Goal: Task Accomplishment & Management: Manage account settings

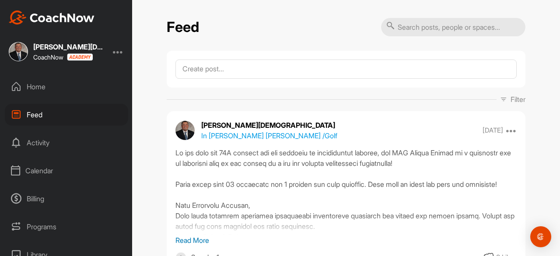
click at [44, 174] on div "Calendar" at bounding box center [66, 171] width 123 height 22
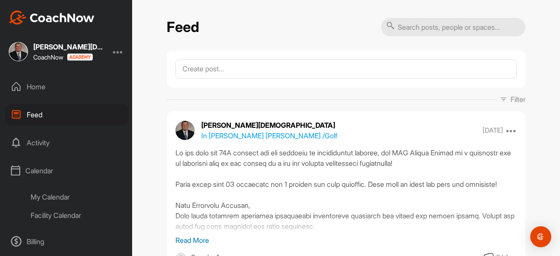
click at [47, 193] on div "My Calendar" at bounding box center [77, 197] width 104 height 18
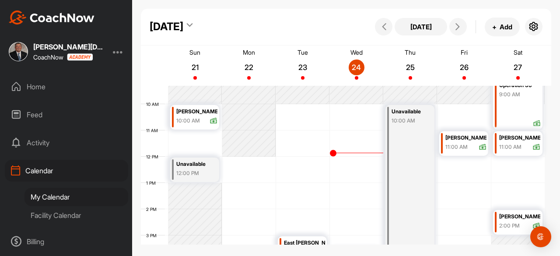
scroll to position [327, 0]
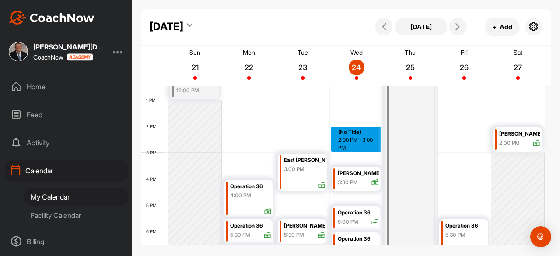
click at [355, 143] on div "12 AM 1 AM 2 AM 3 AM 4 AM 5 AM 6 AM 7 AM 8 AM 9 AM 10 AM 11 AM 12 PM 1 PM 2 PM …" at bounding box center [343, 74] width 404 height 630
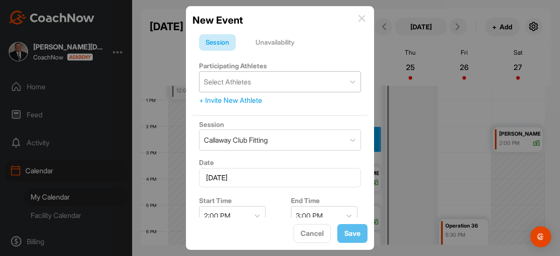
click at [276, 84] on div "Select Athletes" at bounding box center [272, 82] width 145 height 20
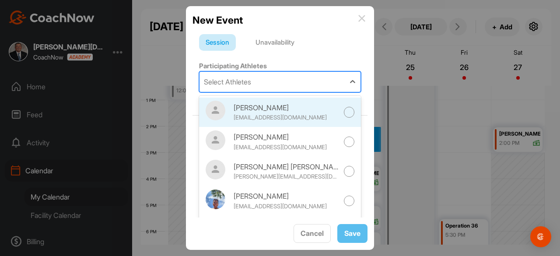
scroll to position [175, 0]
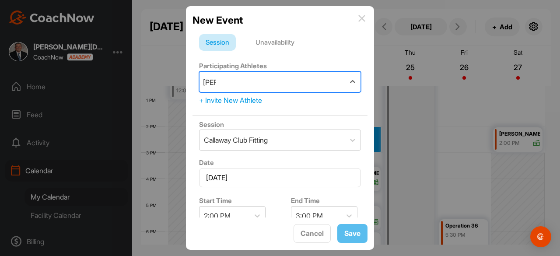
type input "mela"
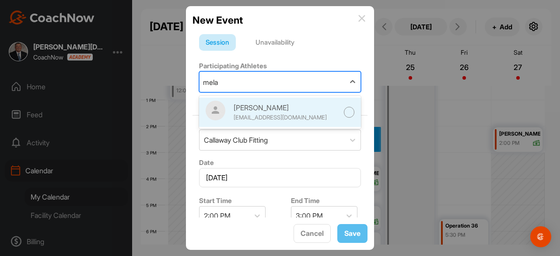
click at [344, 114] on div at bounding box center [349, 112] width 11 height 11
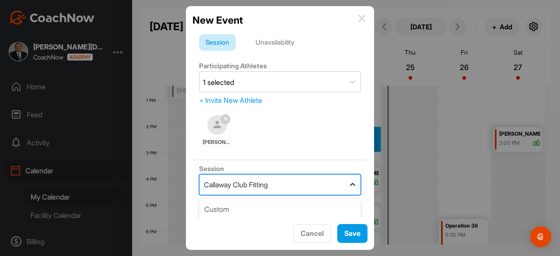
click at [348, 184] on icon at bounding box center [352, 184] width 9 height 9
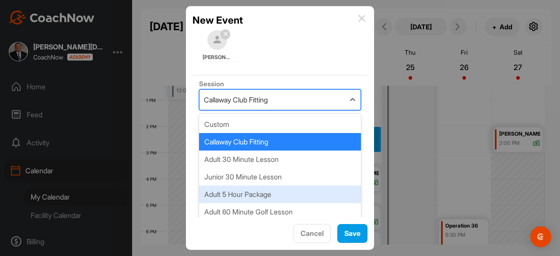
scroll to position [88, 0]
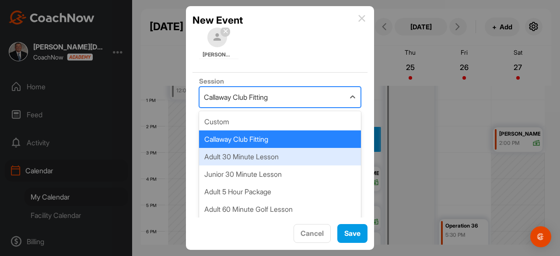
click at [280, 161] on div "Adult 30 Minute Lesson" at bounding box center [280, 157] width 162 height 18
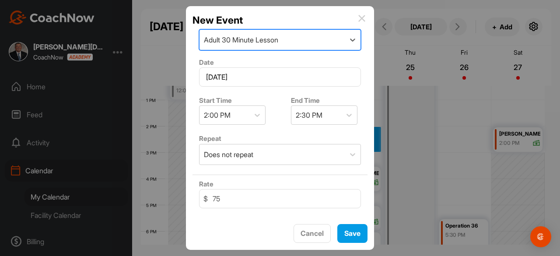
scroll to position [131, 0]
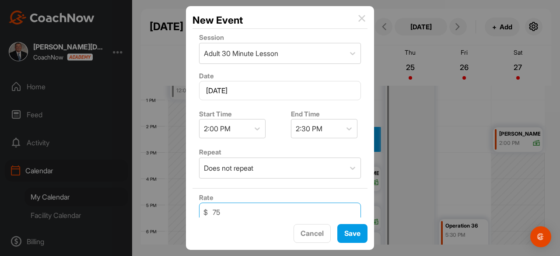
click at [225, 208] on input "75" at bounding box center [280, 212] width 162 height 19
drag, startPoint x: 223, startPoint y: 210, endPoint x: 206, endPoint y: 210, distance: 17.1
click at [206, 210] on div "$ 75" at bounding box center [280, 212] width 162 height 19
type input "60"
click at [345, 128] on icon at bounding box center [349, 128] width 9 height 9
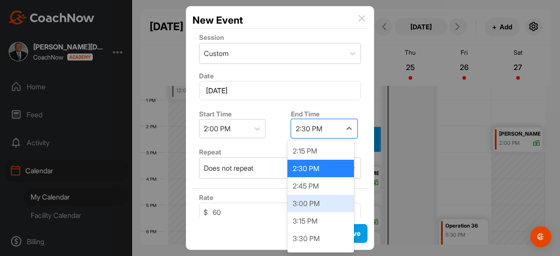
click at [326, 197] on div "3:00 PM" at bounding box center [321, 204] width 67 height 18
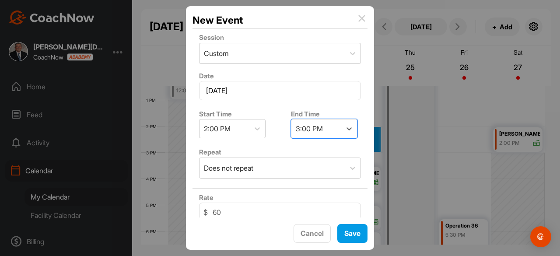
scroll to position [194, 0]
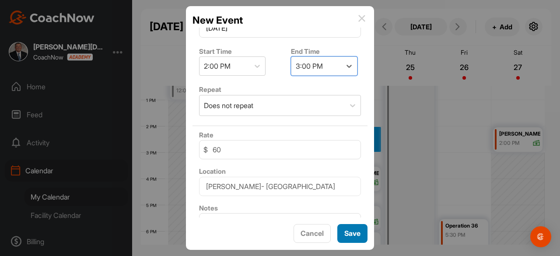
click at [348, 230] on span "Save" at bounding box center [352, 233] width 16 height 9
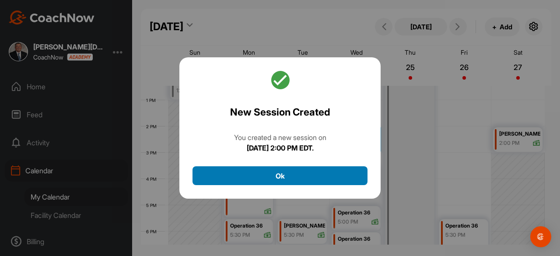
click at [288, 178] on button "Ok" at bounding box center [280, 175] width 175 height 19
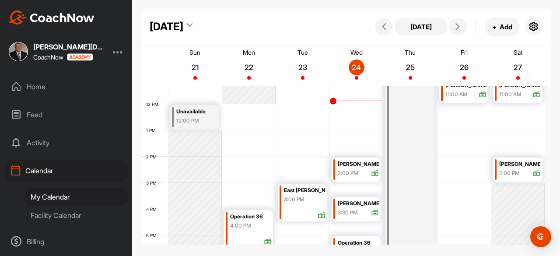
scroll to position [283, 0]
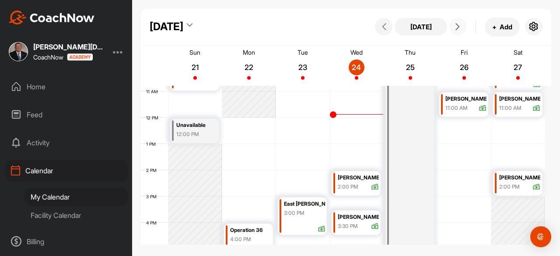
click at [460, 28] on icon at bounding box center [457, 26] width 7 height 7
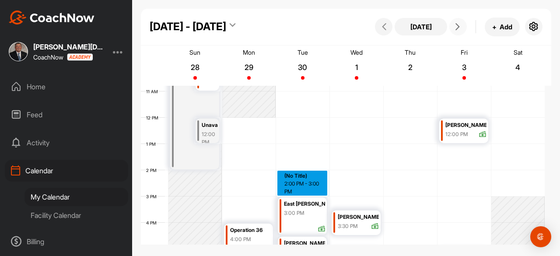
click at [299, 179] on div "12 AM 1 AM 2 AM 3 AM 4 AM 5 AM 6 AM 7 AM 8 AM 9 AM 10 AM 11 AM 12 PM 1 PM 2 PM …" at bounding box center [343, 118] width 404 height 630
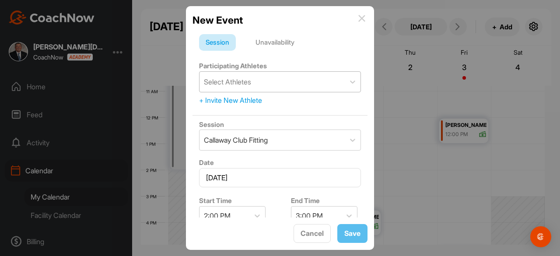
click at [251, 80] on div "Select Athletes" at bounding box center [227, 82] width 47 height 11
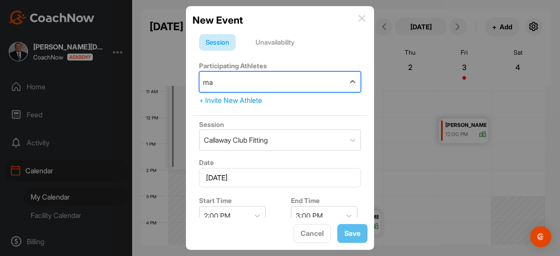
type input "m"
click at [362, 15] on img at bounding box center [361, 18] width 7 height 7
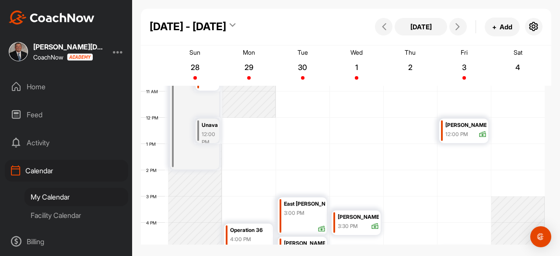
click at [47, 88] on div "Home" at bounding box center [66, 87] width 123 height 22
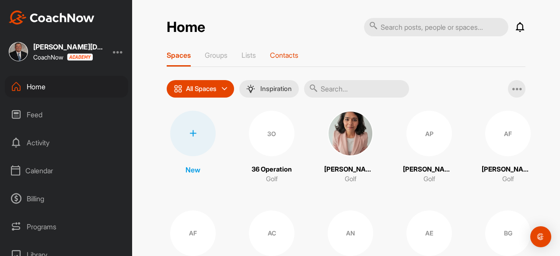
click at [282, 53] on p "Contacts" at bounding box center [284, 55] width 28 height 9
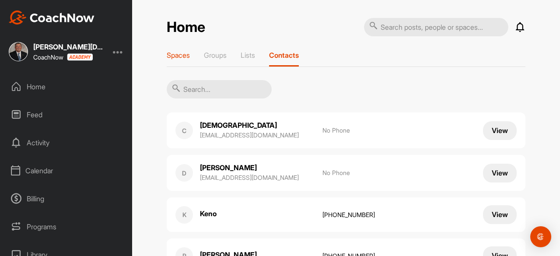
click at [179, 54] on p "Spaces" at bounding box center [178, 55] width 23 height 9
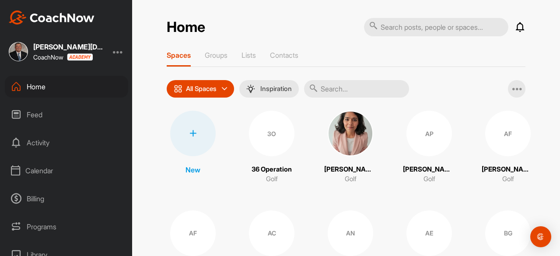
click at [193, 136] on icon at bounding box center [193, 133] width 7 height 7
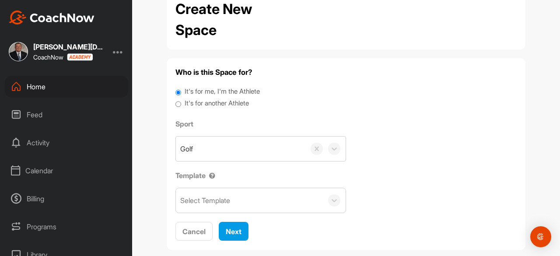
scroll to position [40, 0]
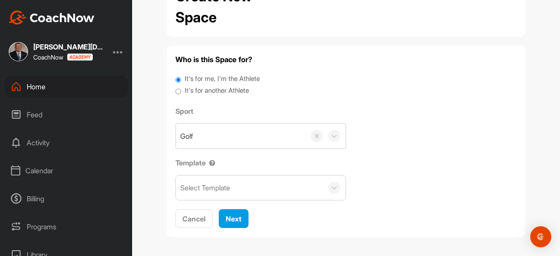
click at [212, 93] on label "It's for another Athlete" at bounding box center [217, 91] width 64 height 10
click at [181, 93] on input "It's for another Athlete" at bounding box center [179, 92] width 6 height 12
radio input "true"
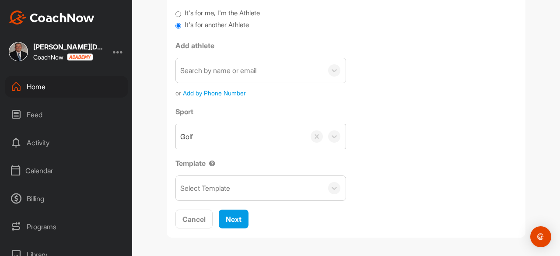
scroll to position [106, 0]
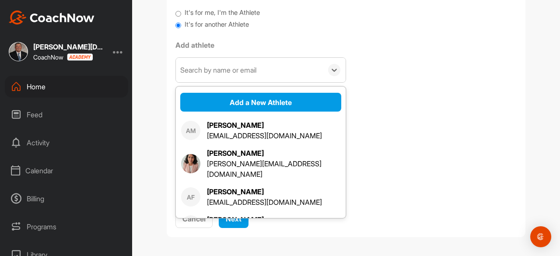
click at [234, 76] on div "Search by name or email" at bounding box center [249, 70] width 147 height 25
paste input "[EMAIL_ADDRESS][DOMAIN_NAME]"
type input "[EMAIL_ADDRESS][DOMAIN_NAME]"
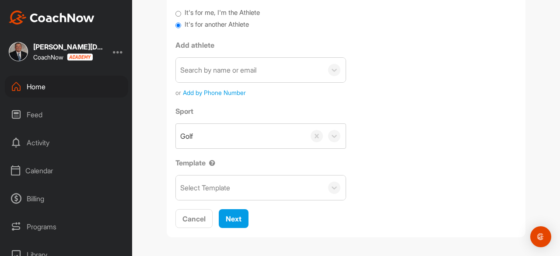
click at [409, 117] on div "Sport Golf Template Select Template" at bounding box center [346, 153] width 341 height 95
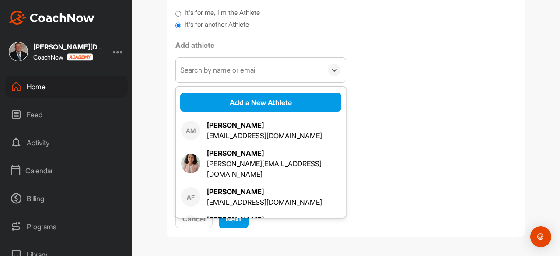
click at [250, 77] on div "Search by name or email" at bounding box center [249, 70] width 147 height 25
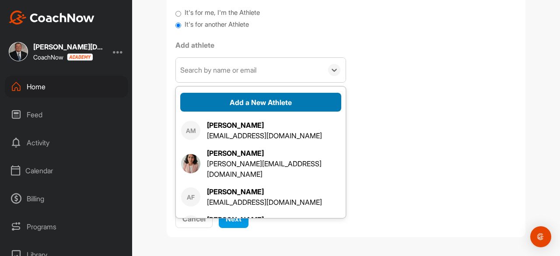
click at [245, 100] on button "Add a New Athlete" at bounding box center [260, 102] width 161 height 19
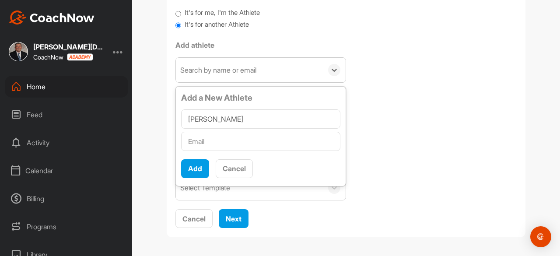
type input "[PERSON_NAME]"
click at [215, 138] on input "text" at bounding box center [260, 141] width 159 height 19
paste input "[EMAIL_ADDRESS][DOMAIN_NAME]"
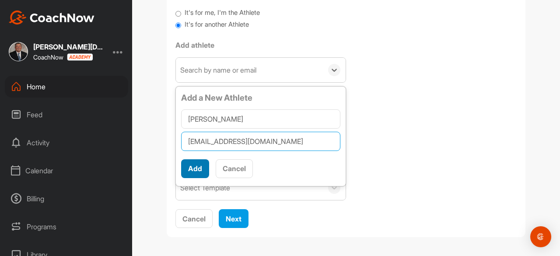
type input "[EMAIL_ADDRESS][DOMAIN_NAME]"
click at [192, 166] on button "Add" at bounding box center [195, 168] width 28 height 19
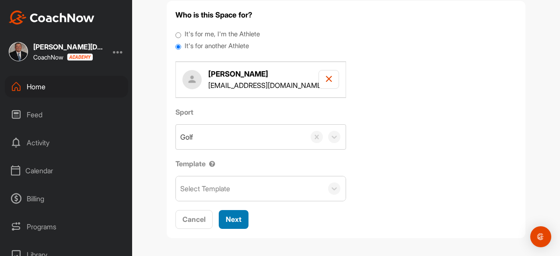
click at [235, 216] on span "Next" at bounding box center [234, 219] width 16 height 9
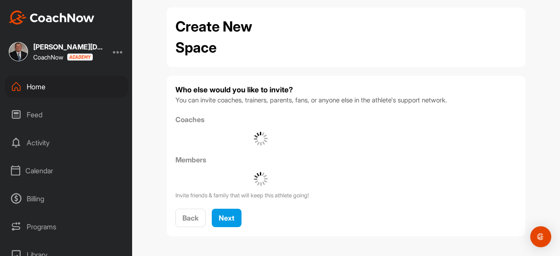
scroll to position [70, 0]
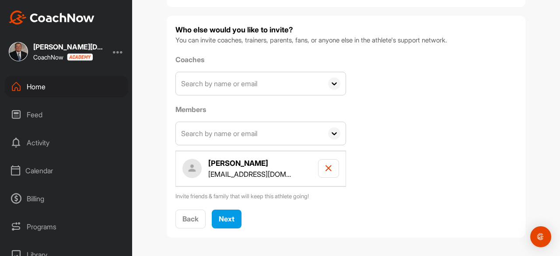
click at [253, 82] on input "text" at bounding box center [249, 83] width 147 height 23
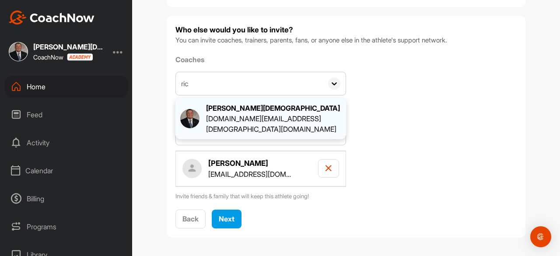
type input "ric"
click at [248, 112] on div "[PERSON_NAME][DEMOGRAPHIC_DATA]" at bounding box center [273, 108] width 135 height 11
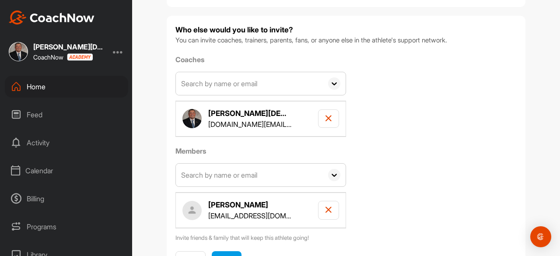
scroll to position [111, 0]
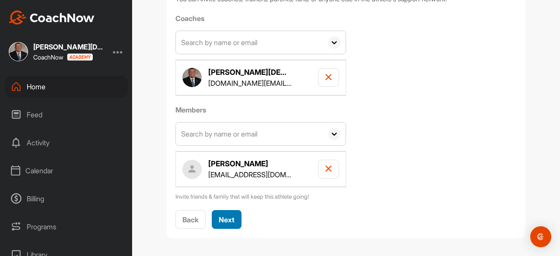
click at [226, 211] on button "Next" at bounding box center [227, 219] width 30 height 19
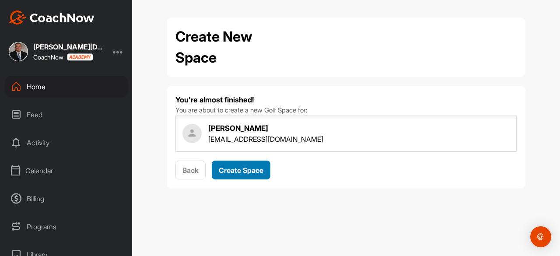
click at [243, 174] on div "Create Space" at bounding box center [241, 170] width 45 height 11
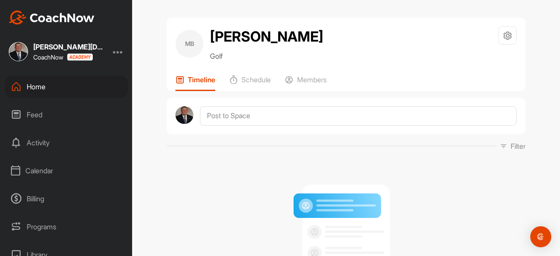
click at [37, 172] on div "Calendar" at bounding box center [66, 171] width 123 height 22
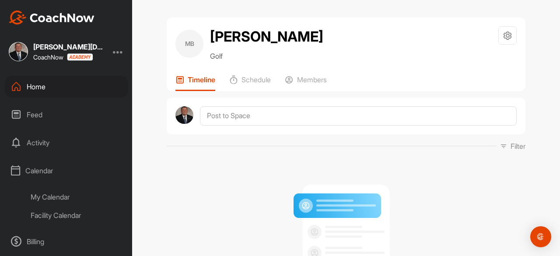
click at [47, 195] on div "My Calendar" at bounding box center [77, 197] width 104 height 18
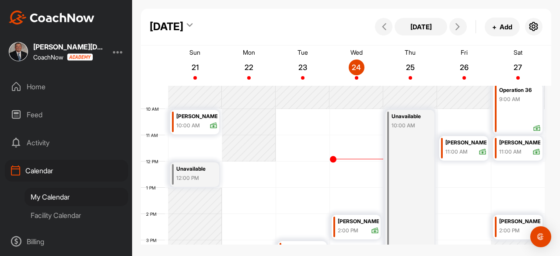
scroll to position [283, 0]
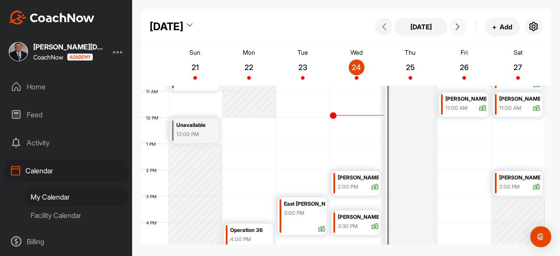
click at [460, 26] on icon at bounding box center [457, 26] width 7 height 7
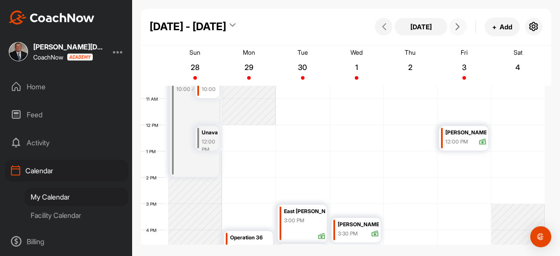
scroll to position [327, 0]
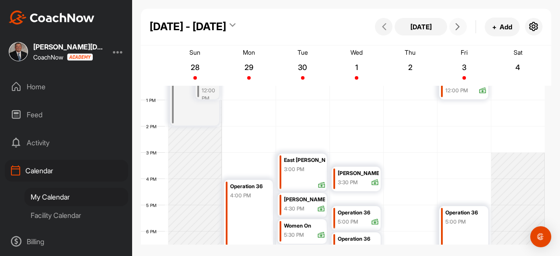
click at [307, 138] on div "12 AM 1 AM 2 AM 3 AM 4 AM 5 AM 6 AM 7 AM 8 AM 9 AM 10 AM 11 AM 12 PM 1 PM 2 PM …" at bounding box center [343, 74] width 404 height 630
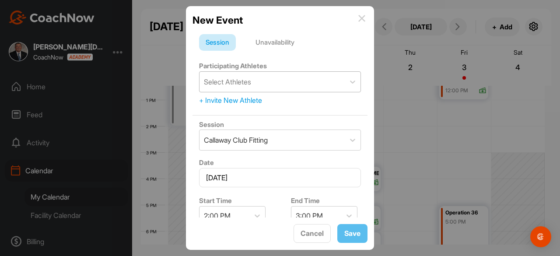
click at [251, 86] on div "Select Athletes" at bounding box center [227, 82] width 47 height 11
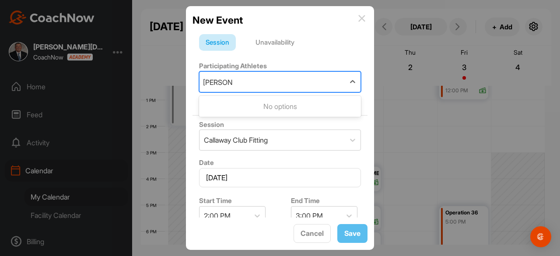
type input "[PERSON_NAME]"
click at [365, 16] on img at bounding box center [361, 18] width 7 height 7
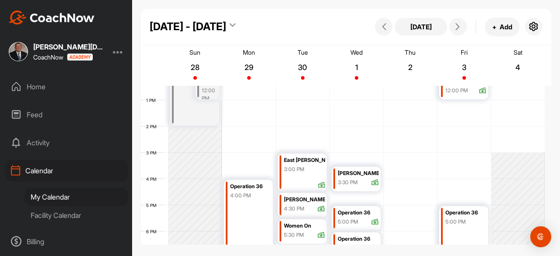
click at [37, 85] on div "Home" at bounding box center [66, 87] width 123 height 22
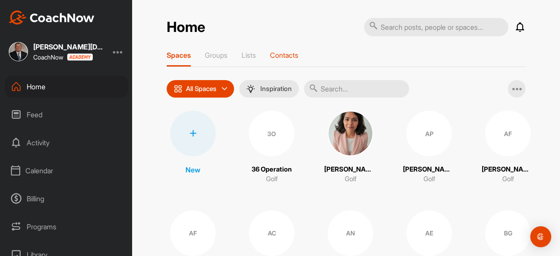
click at [293, 53] on p "Contacts" at bounding box center [284, 55] width 28 height 9
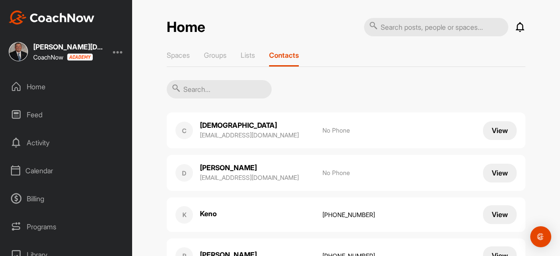
click at [218, 89] on input "text" at bounding box center [219, 89] width 105 height 18
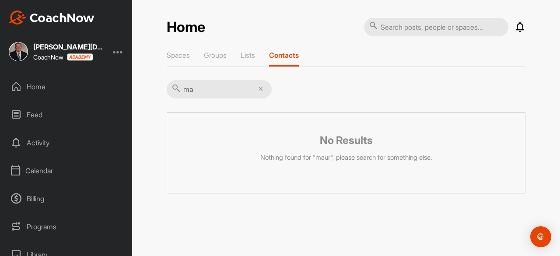
type input "m"
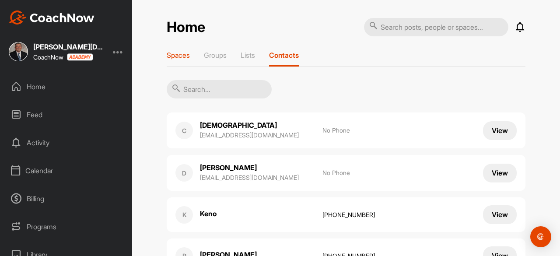
click at [167, 54] on p "Spaces" at bounding box center [178, 55] width 23 height 9
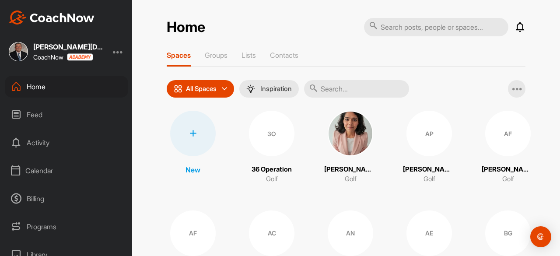
click at [341, 93] on input "text" at bounding box center [356, 89] width 105 height 18
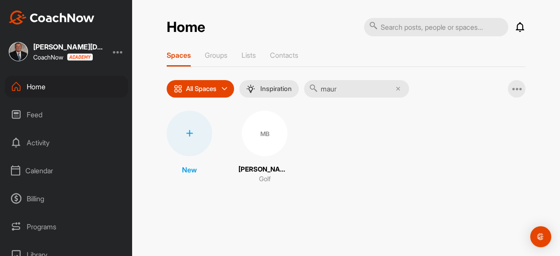
type input "maur"
click at [259, 137] on div "MB" at bounding box center [265, 134] width 46 height 46
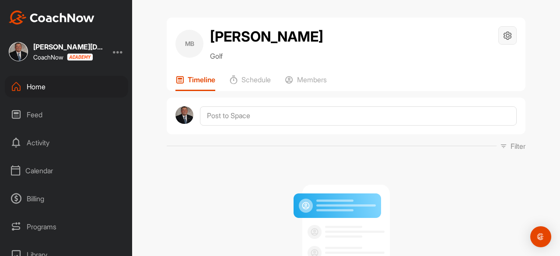
click at [507, 39] on icon at bounding box center [508, 36] width 10 height 10
click at [242, 79] on p "Schedule" at bounding box center [256, 79] width 29 height 9
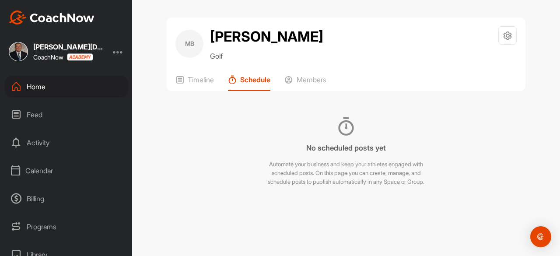
click at [52, 167] on div "Calendar" at bounding box center [66, 171] width 123 height 22
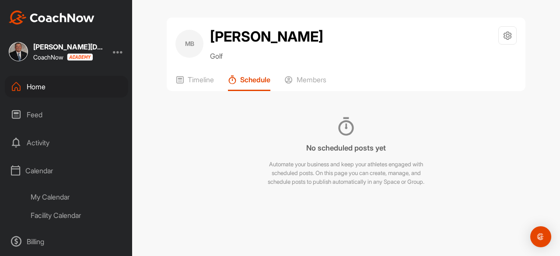
click at [49, 192] on div "My Calendar" at bounding box center [77, 197] width 104 height 18
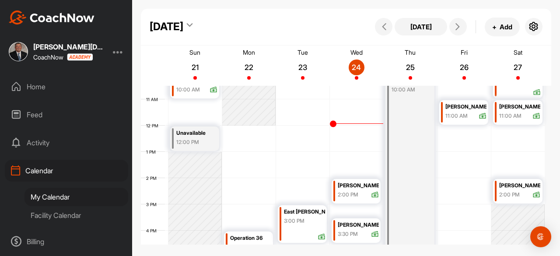
scroll to position [283, 0]
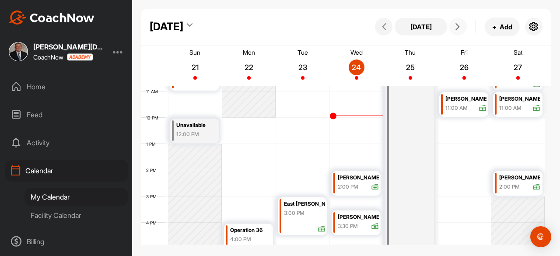
click at [462, 26] on span at bounding box center [458, 26] width 11 height 7
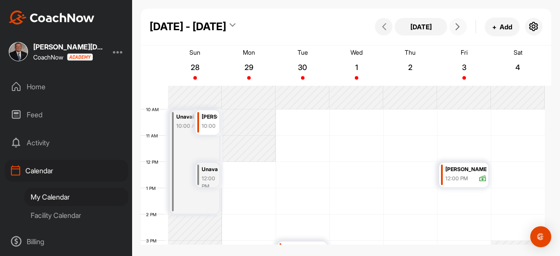
scroll to position [239, 0]
click at [298, 228] on div "12 AM 1 AM 2 AM 3 AM 4 AM 5 AM 6 AM 7 AM 8 AM 9 AM 10 AM 11 AM 12 PM 1 PM 2 PM …" at bounding box center [343, 161] width 404 height 630
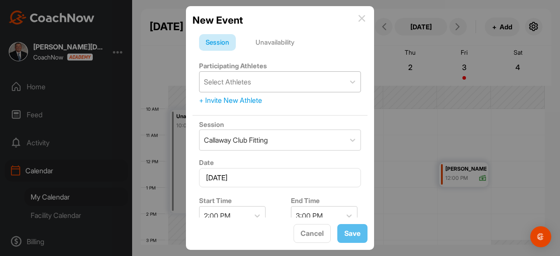
click at [260, 89] on div "Select Athletes" at bounding box center [272, 82] width 145 height 20
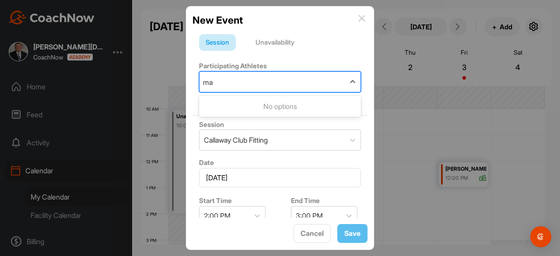
type input "m"
type input "b"
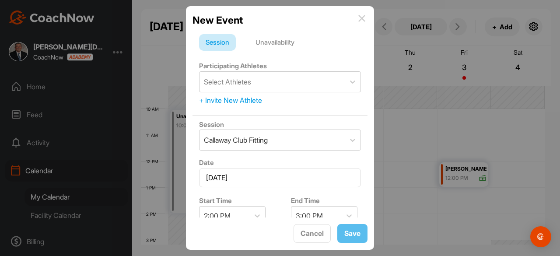
click at [277, 59] on div "Participating Athletes Select Athletes + Invite New Athlete" at bounding box center [280, 83] width 175 height 52
click at [238, 98] on div "+ Invite New Athlete" at bounding box center [280, 100] width 162 height 11
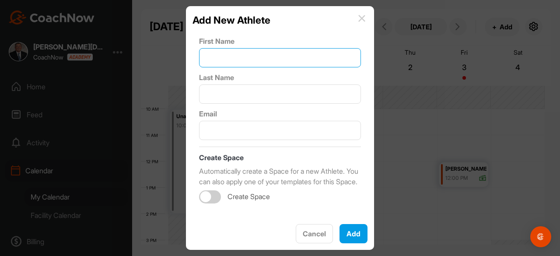
click at [233, 60] on input "text" at bounding box center [280, 57] width 162 height 19
type input "[PERSON_NAME]"
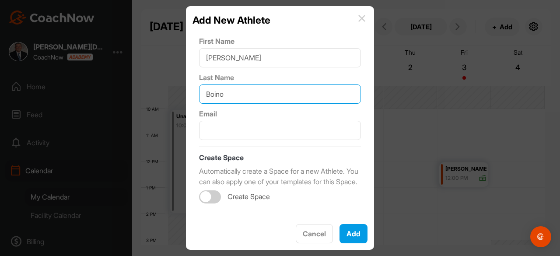
type input "Boino"
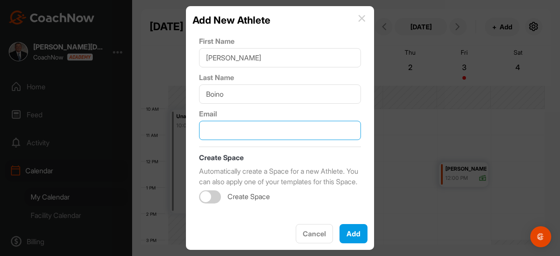
click at [225, 128] on input "text" at bounding box center [280, 130] width 162 height 19
paste input "[EMAIL_ADDRESS][DOMAIN_NAME]"
click at [215, 204] on div at bounding box center [210, 196] width 22 height 13
type input "[EMAIL_ADDRESS][DOMAIN_NAME]"
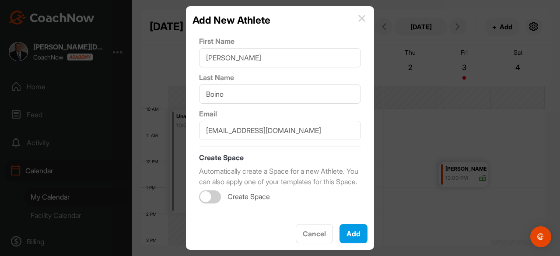
checkbox input "true"
click at [355, 238] on button "Add" at bounding box center [354, 233] width 28 height 19
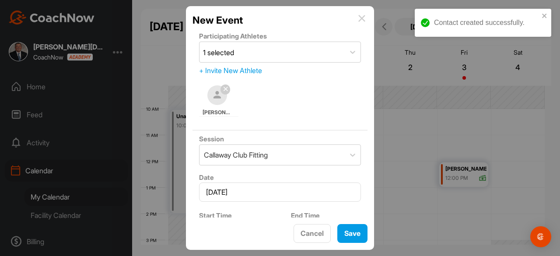
scroll to position [44, 0]
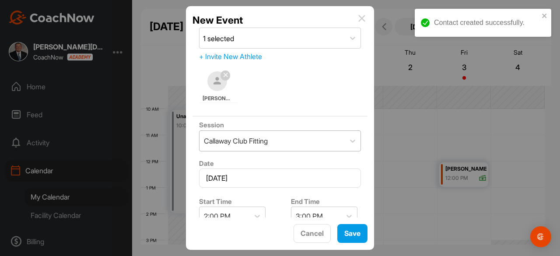
click at [301, 141] on div "Callaway Club Fitting" at bounding box center [272, 141] width 145 height 20
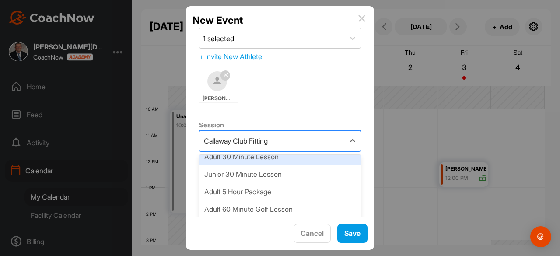
click at [268, 158] on div "Adult 30 Minute Lesson" at bounding box center [280, 157] width 162 height 18
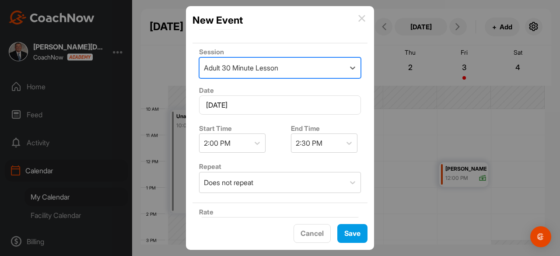
scroll to position [131, 0]
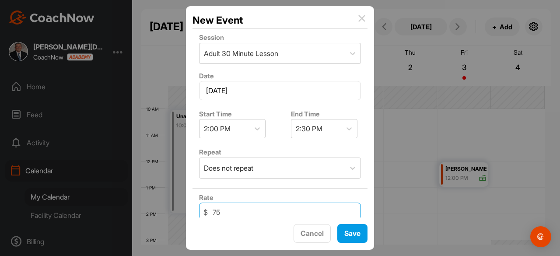
drag, startPoint x: 224, startPoint y: 208, endPoint x: 190, endPoint y: 206, distance: 34.2
click at [190, 206] on div "New Event Session Unavailability Participating Athletes 1 selected + Invite New…" at bounding box center [280, 128] width 188 height 244
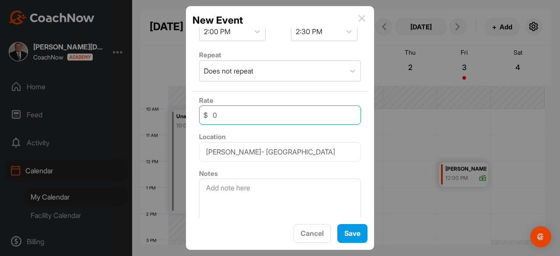
scroll to position [234, 0]
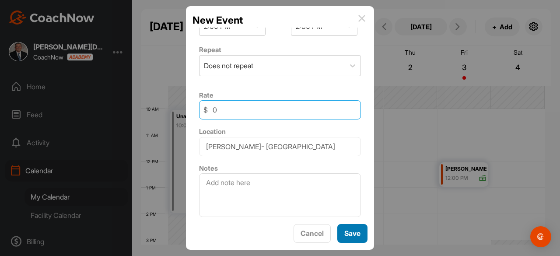
type input "0"
click at [351, 231] on span "Save" at bounding box center [352, 233] width 16 height 9
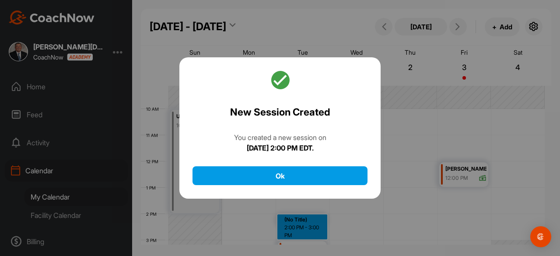
click at [278, 185] on div "New Session Created You created a new session [DATE][DATE] 2:00 PM EDT. Ok" at bounding box center [279, 128] width 201 height 142
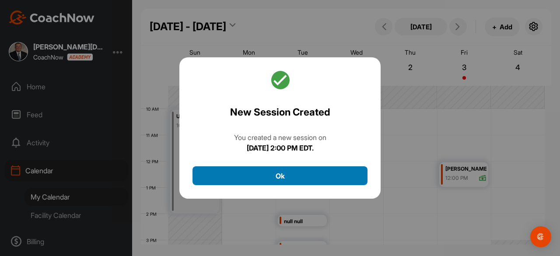
click at [277, 181] on button "Ok" at bounding box center [280, 175] width 175 height 19
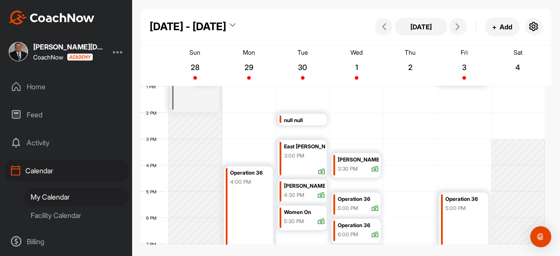
scroll to position [327, 0]
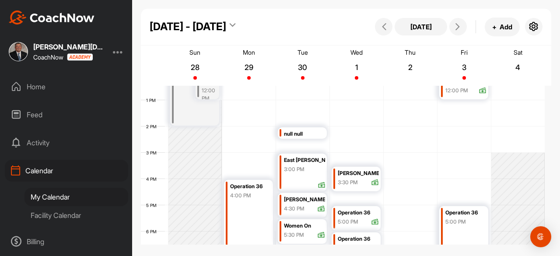
click at [304, 133] on div "null null" at bounding box center [304, 134] width 41 height 10
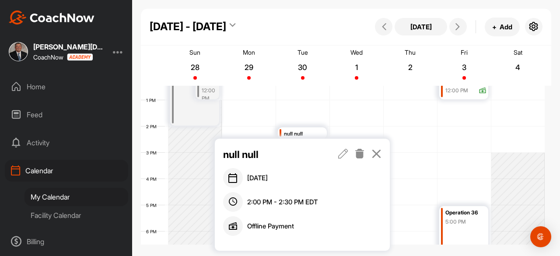
click at [343, 157] on icon at bounding box center [343, 154] width 10 height 10
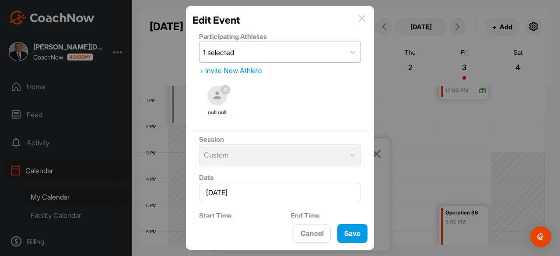
click at [265, 55] on div "1 selected" at bounding box center [272, 52] width 145 height 20
click at [363, 17] on img at bounding box center [361, 18] width 7 height 7
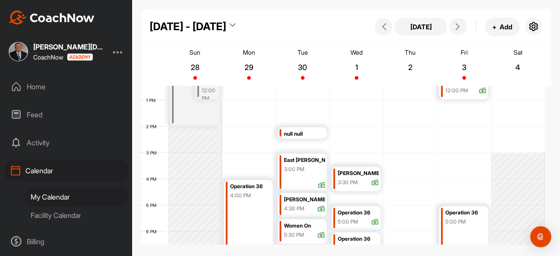
click at [300, 132] on div "null null" at bounding box center [304, 134] width 41 height 10
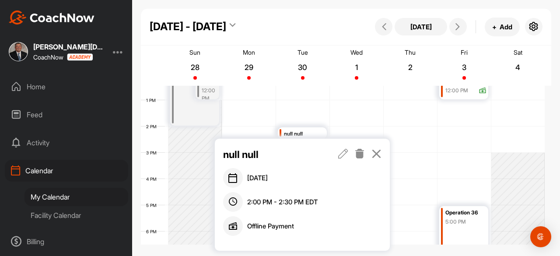
click at [340, 154] on icon at bounding box center [343, 154] width 10 height 10
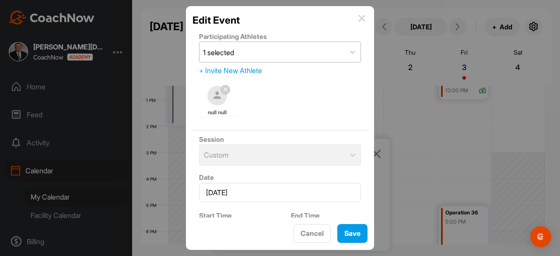
click at [245, 56] on div "1 selected" at bounding box center [272, 52] width 145 height 20
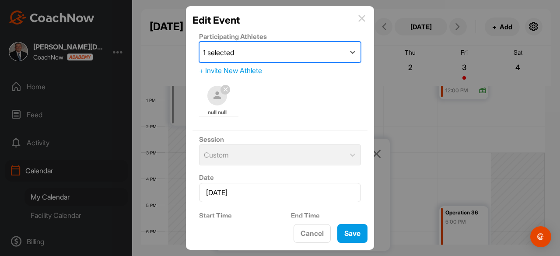
click at [245, 56] on div "1 selected" at bounding box center [272, 52] width 145 height 20
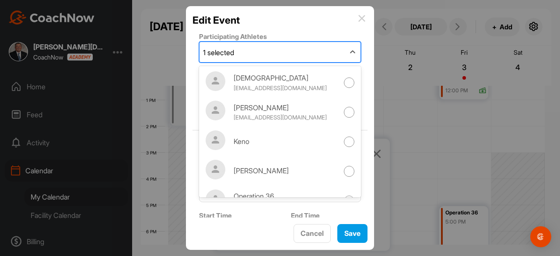
drag, startPoint x: 245, startPoint y: 56, endPoint x: 200, endPoint y: 52, distance: 45.3
click at [200, 52] on div "1 selected" at bounding box center [272, 52] width 145 height 20
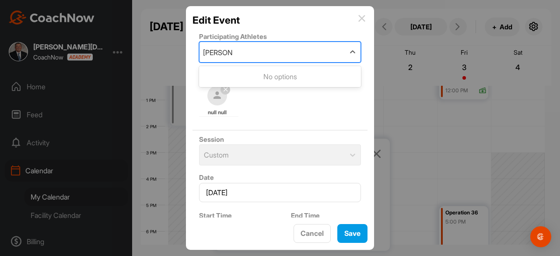
type input "[PERSON_NAME]"
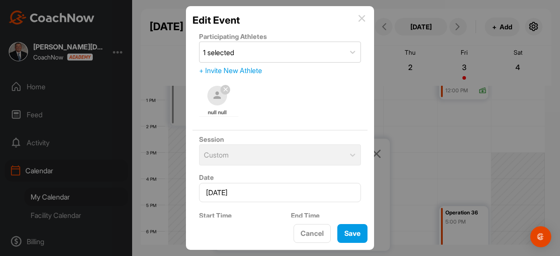
click at [361, 16] on img at bounding box center [361, 18] width 7 height 7
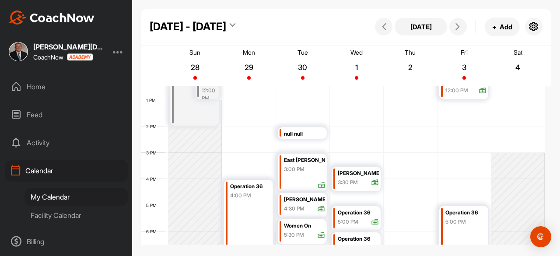
click at [299, 132] on div "null null" at bounding box center [304, 134] width 41 height 10
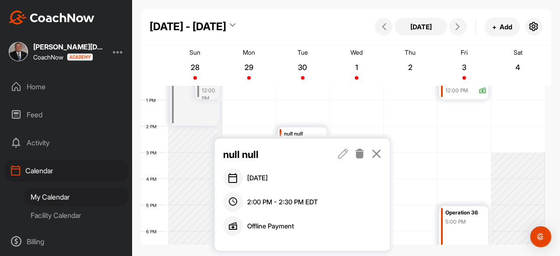
click at [361, 155] on icon at bounding box center [360, 154] width 10 height 10
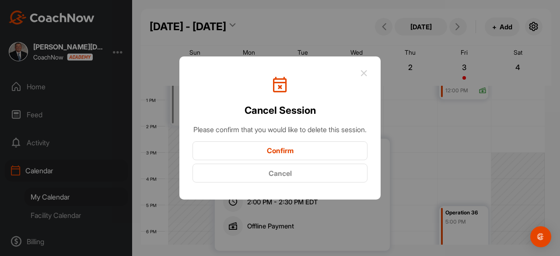
click at [301, 155] on button "Confirm" at bounding box center [280, 150] width 175 height 19
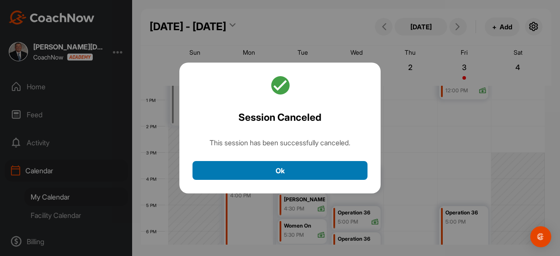
click at [281, 176] on button "Ok" at bounding box center [280, 170] width 175 height 19
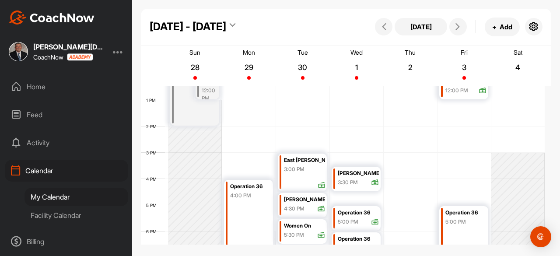
click at [37, 88] on div "Home" at bounding box center [66, 87] width 123 height 22
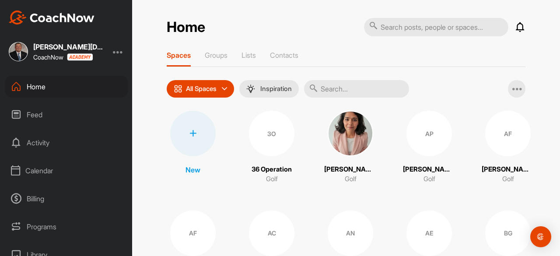
click at [346, 91] on input "text" at bounding box center [356, 89] width 105 height 18
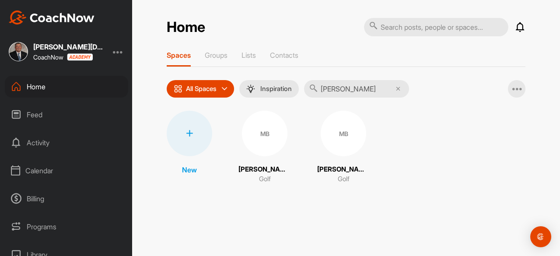
type input "[PERSON_NAME]"
click at [46, 170] on div "Calendar" at bounding box center [66, 171] width 123 height 22
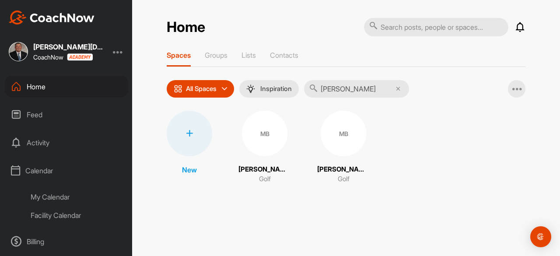
click at [51, 197] on div "My Calendar" at bounding box center [77, 197] width 104 height 18
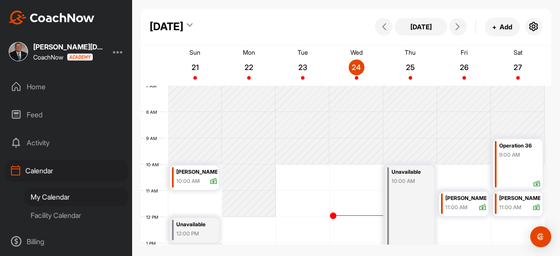
scroll to position [196, 0]
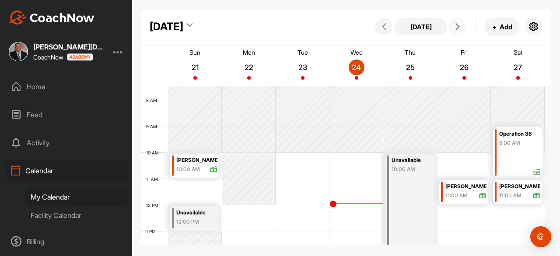
click at [461, 27] on span at bounding box center [458, 26] width 11 height 7
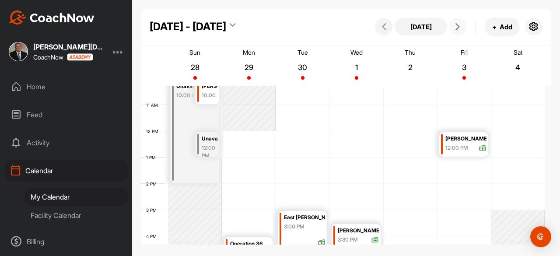
scroll to position [283, 0]
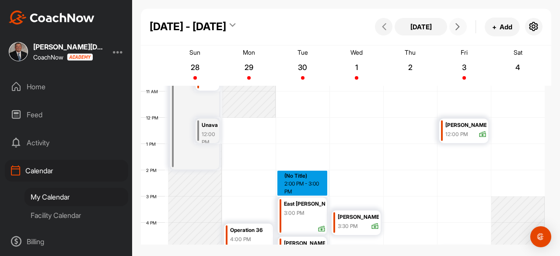
click at [300, 180] on div "12 AM 1 AM 2 AM 3 AM 4 AM 5 AM 6 AM 7 AM 8 AM 9 AM 10 AM 11 AM 12 PM 1 PM 2 PM …" at bounding box center [343, 118] width 404 height 630
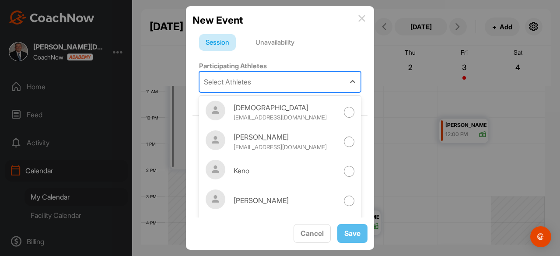
click at [254, 85] on div "Select Athletes" at bounding box center [272, 82] width 145 height 20
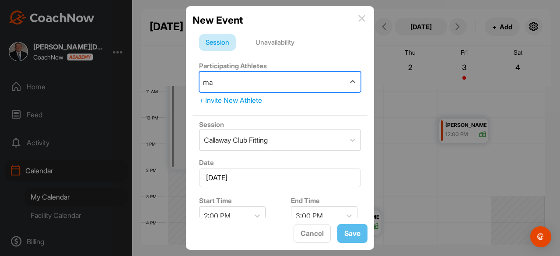
type input "m"
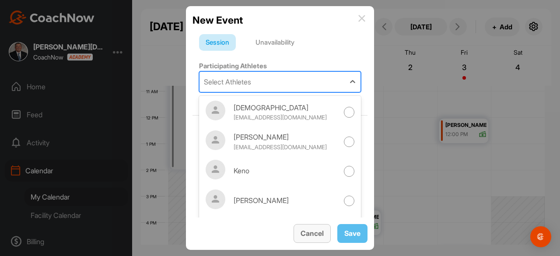
click at [309, 232] on span "Cancel" at bounding box center [312, 233] width 23 height 9
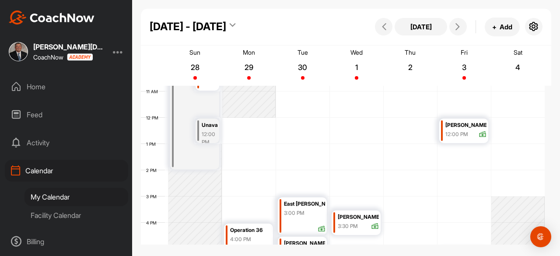
click at [40, 87] on div "Home" at bounding box center [66, 87] width 123 height 22
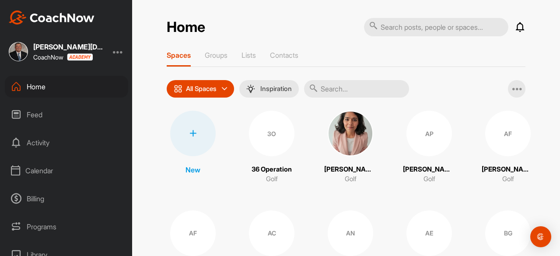
click at [336, 95] on input "text" at bounding box center [356, 89] width 105 height 18
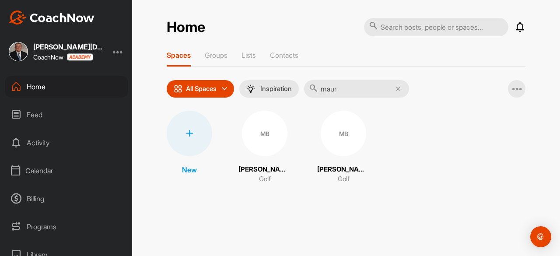
type input "maur"
click at [43, 172] on div "Calendar" at bounding box center [66, 171] width 123 height 22
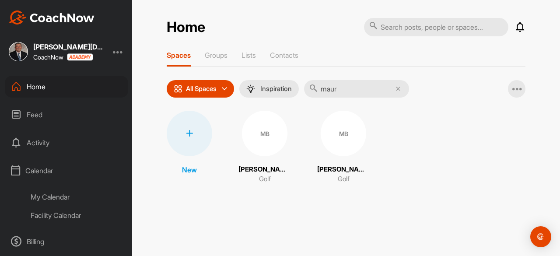
click at [49, 195] on div "My Calendar" at bounding box center [77, 197] width 104 height 18
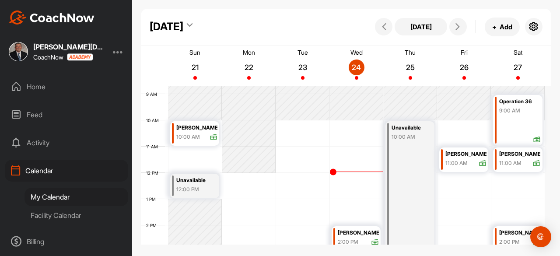
scroll to position [239, 0]
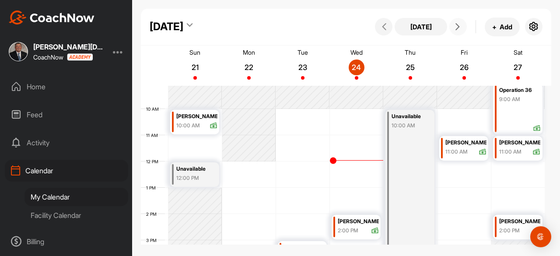
click at [459, 28] on icon at bounding box center [457, 26] width 7 height 7
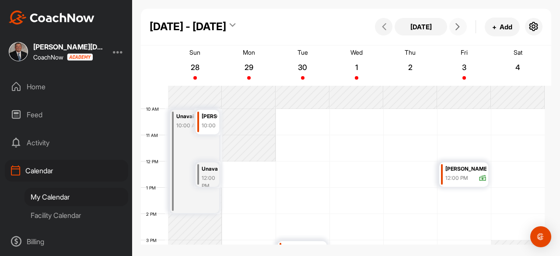
scroll to position [283, 0]
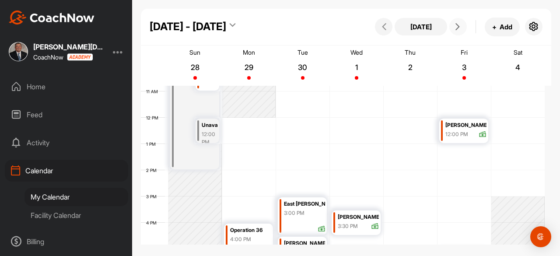
click at [314, 182] on div "12 AM 1 AM 2 AM 3 AM 4 AM 5 AM 6 AM 7 AM 8 AM 9 AM 10 AM 11 AM 12 PM 1 PM 2 PM …" at bounding box center [343, 118] width 404 height 630
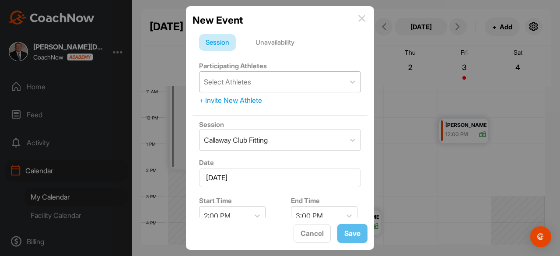
click at [245, 84] on div "Select Athletes" at bounding box center [227, 82] width 47 height 11
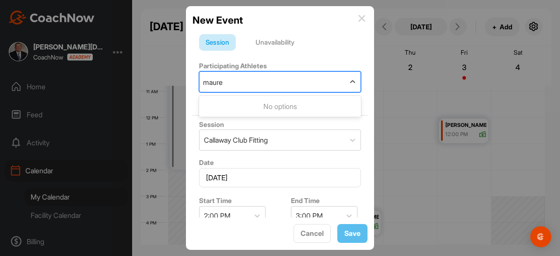
type input "maure"
type input "maur"
click at [363, 19] on img at bounding box center [361, 18] width 7 height 7
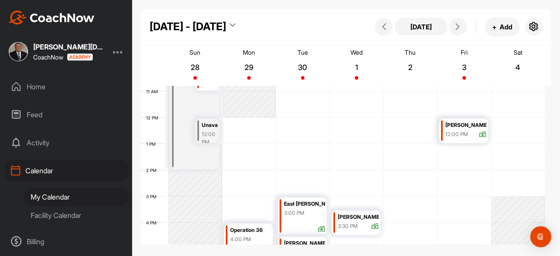
click at [41, 74] on div "[PERSON_NAME][DEMOGRAPHIC_DATA] CoachNow Home Feed Activity Calendar My Calenda…" at bounding box center [66, 128] width 132 height 256
click at [40, 82] on div "Home" at bounding box center [66, 87] width 123 height 22
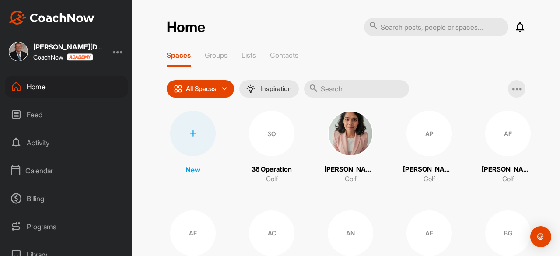
click at [352, 88] on input "text" at bounding box center [356, 89] width 105 height 18
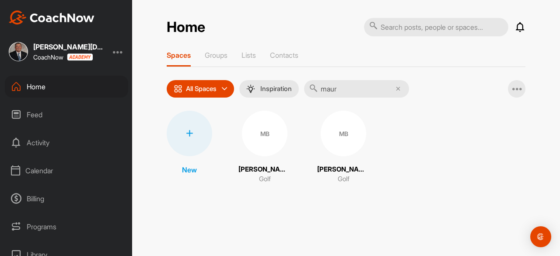
type input "maur"
click at [45, 169] on div "Calendar" at bounding box center [66, 171] width 123 height 22
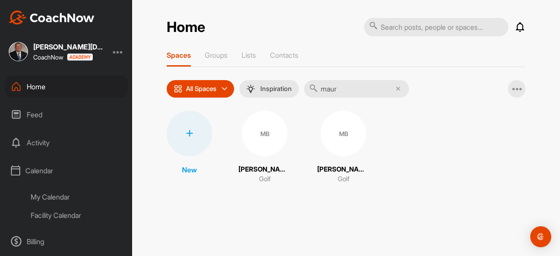
click at [49, 192] on div "My Calendar" at bounding box center [77, 197] width 104 height 18
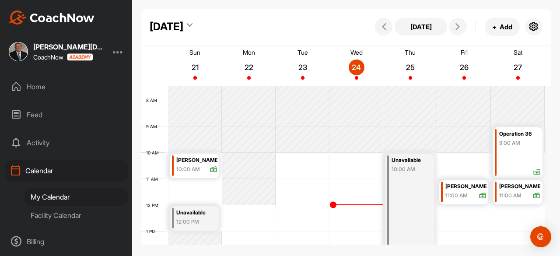
scroll to position [283, 0]
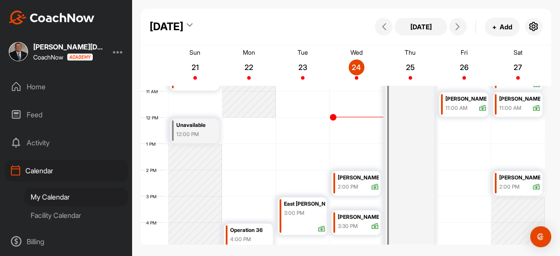
click at [306, 187] on div "12 AM 1 AM 2 AM 3 AM 4 AM 5 AM 6 AM 7 AM 8 AM 9 AM 10 AM 11 AM 12 PM 1 PM 2 PM …" at bounding box center [343, 118] width 404 height 630
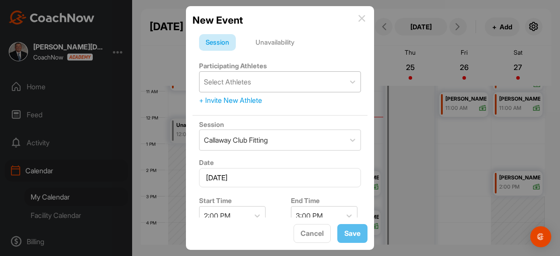
click at [254, 85] on div "Select Athletes" at bounding box center [272, 82] width 145 height 20
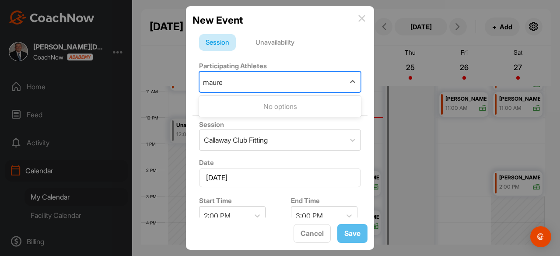
type input "maure"
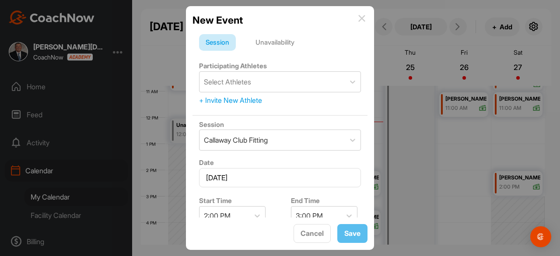
click at [362, 18] on img at bounding box center [361, 18] width 7 height 7
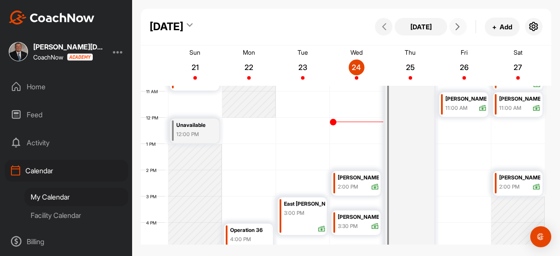
click at [458, 26] on icon at bounding box center [457, 26] width 7 height 7
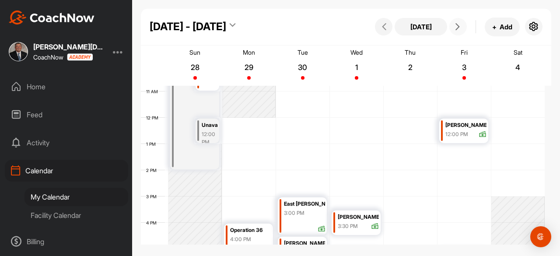
click at [303, 176] on div "12 AM 1 AM 2 AM 3 AM 4 AM 5 AM 6 AM 7 AM 8 AM 9 AM 10 AM 11 AM 12 PM 1 PM 2 PM …" at bounding box center [343, 118] width 404 height 630
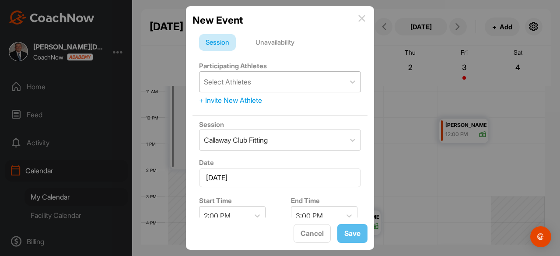
click at [257, 83] on div "Select Athletes" at bounding box center [272, 82] width 145 height 20
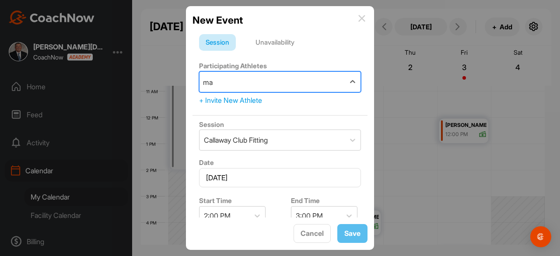
type input "m"
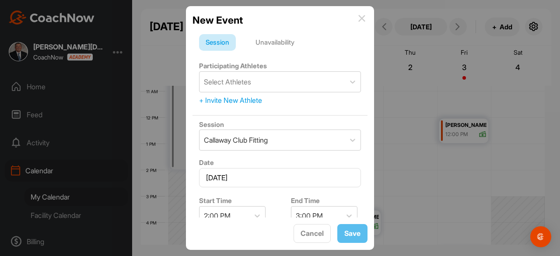
click at [363, 18] on img at bounding box center [361, 18] width 7 height 7
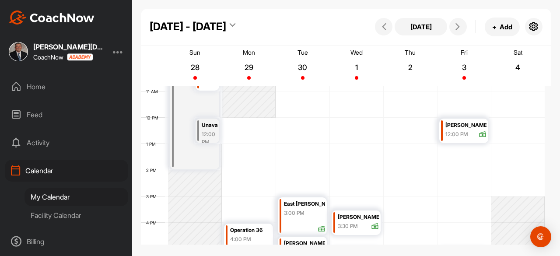
click at [43, 93] on div "Home" at bounding box center [66, 87] width 123 height 22
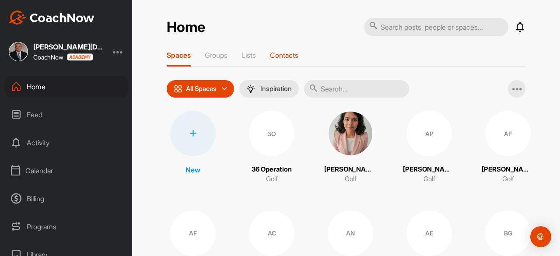
click at [286, 53] on p "Contacts" at bounding box center [284, 55] width 28 height 9
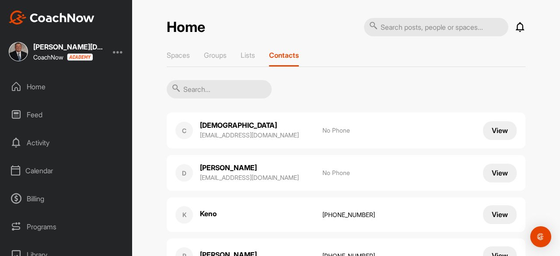
click at [207, 92] on input "text" at bounding box center [219, 89] width 105 height 18
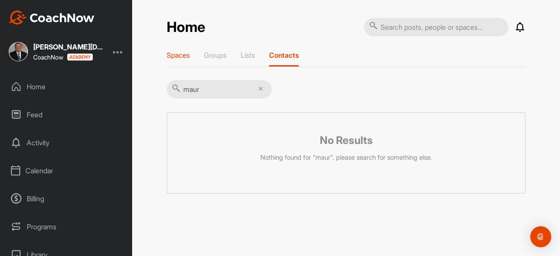
type input "maur"
click at [167, 54] on p "Spaces" at bounding box center [178, 55] width 23 height 9
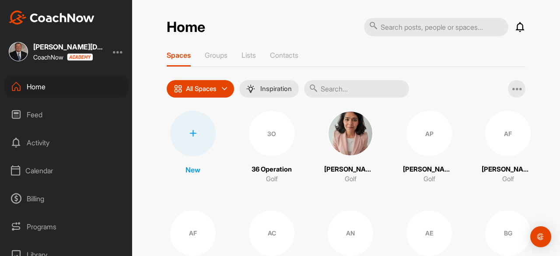
click at [352, 90] on input "text" at bounding box center [356, 89] width 105 height 18
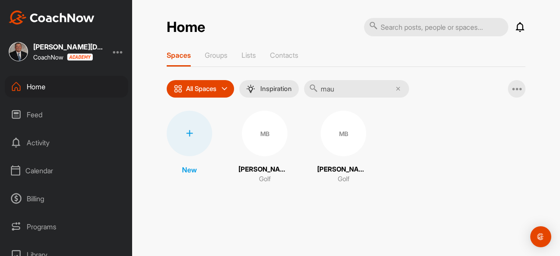
type input "mau"
click at [263, 133] on div "MB" at bounding box center [265, 134] width 46 height 46
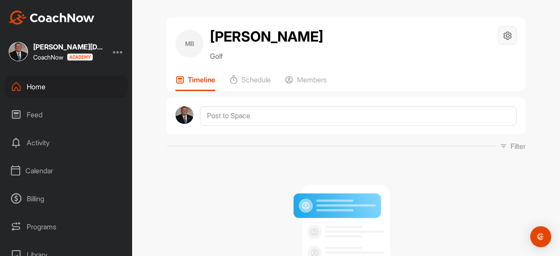
click at [503, 40] on icon at bounding box center [508, 36] width 10 height 10
click at [482, 56] on li "Space Settings" at bounding box center [481, 60] width 71 height 28
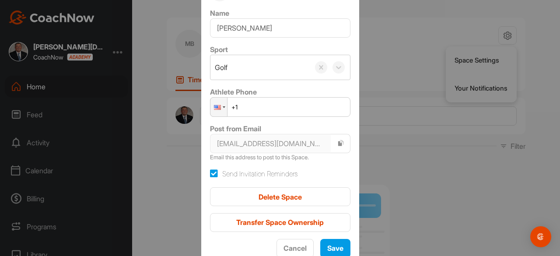
scroll to position [28, 0]
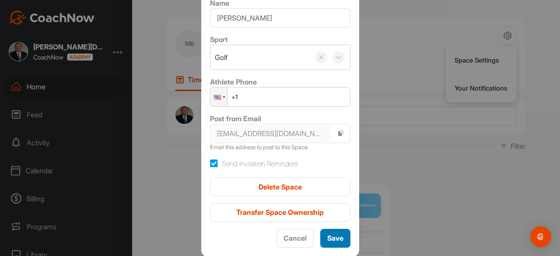
click at [334, 240] on span "Save" at bounding box center [335, 238] width 16 height 9
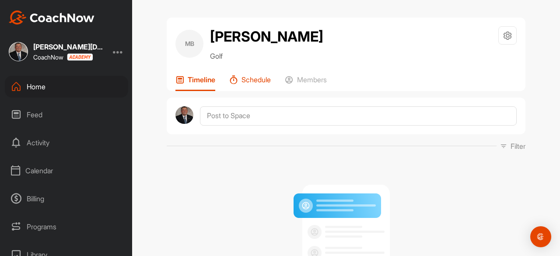
click at [249, 81] on p "Schedule" at bounding box center [256, 79] width 29 height 9
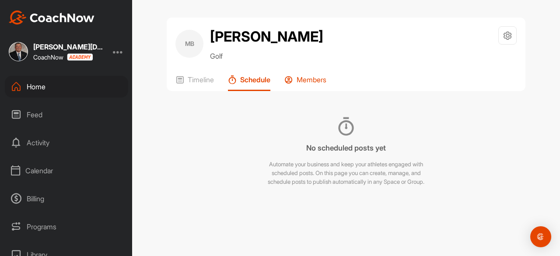
click at [302, 82] on p "Members" at bounding box center [312, 79] width 30 height 9
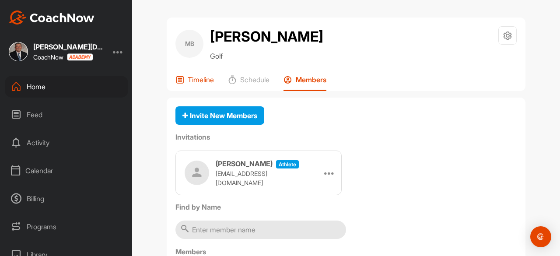
click at [195, 81] on p "Timeline" at bounding box center [201, 79] width 26 height 9
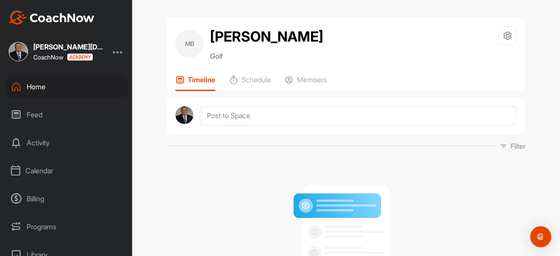
click at [43, 172] on div "Calendar" at bounding box center [66, 171] width 123 height 22
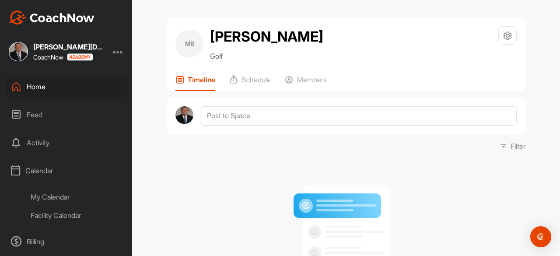
click at [50, 194] on div "My Calendar" at bounding box center [77, 197] width 104 height 18
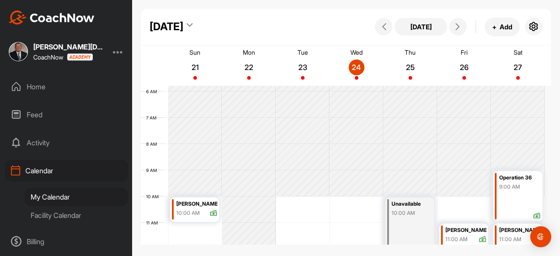
scroll to position [239, 0]
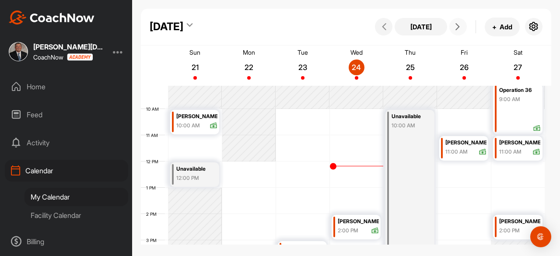
click at [460, 24] on icon at bounding box center [457, 26] width 7 height 7
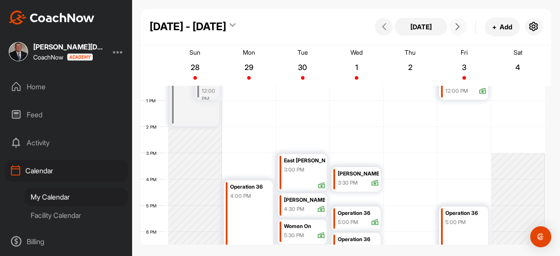
scroll to position [327, 0]
click at [311, 140] on div "12 AM 1 AM 2 AM 3 AM 4 AM 5 AM 6 AM 7 AM 8 AM 9 AM 10 AM 11 AM 12 PM 1 PM 2 PM …" at bounding box center [343, 74] width 404 height 630
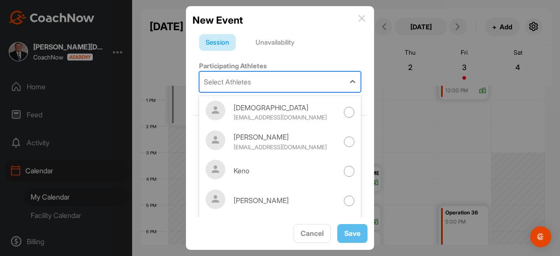
click at [251, 85] on div "Select Athletes" at bounding box center [227, 82] width 47 height 11
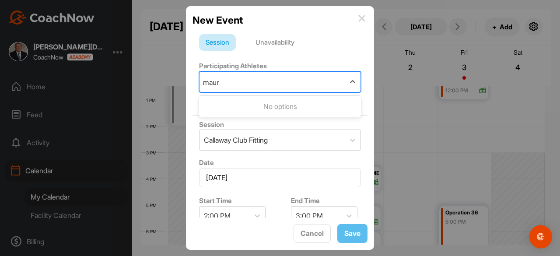
type input "maur"
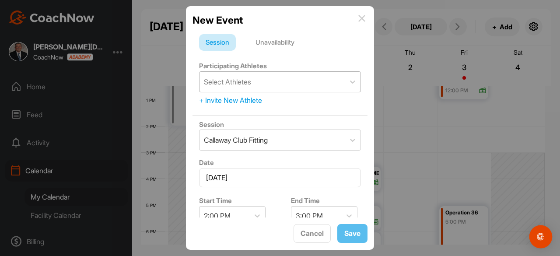
click at [546, 232] on div "Open Intercom Messenger" at bounding box center [541, 236] width 23 height 23
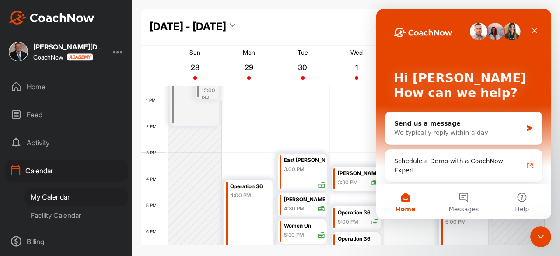
scroll to position [0, 0]
click at [427, 132] on div "We typically reply within a day" at bounding box center [458, 132] width 128 height 9
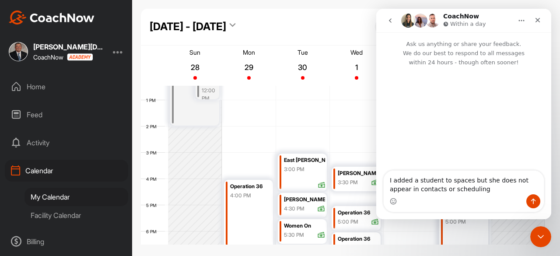
type textarea "I added a student to spaces but she does not appear in contacts or scheduling"
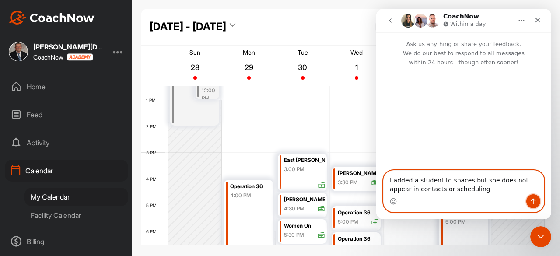
click at [530, 207] on button "Send a message…" at bounding box center [534, 201] width 14 height 14
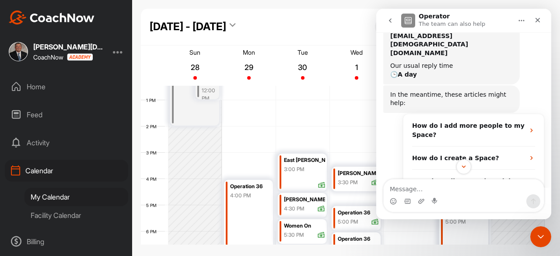
scroll to position [122, 0]
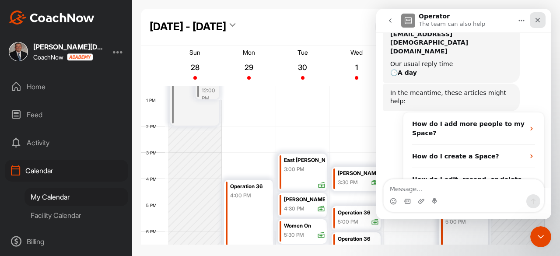
click at [535, 19] on icon "Close" at bounding box center [537, 20] width 7 height 7
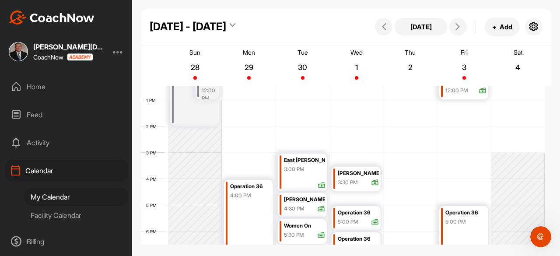
scroll to position [131, 0]
click at [383, 27] on icon at bounding box center [384, 26] width 7 height 7
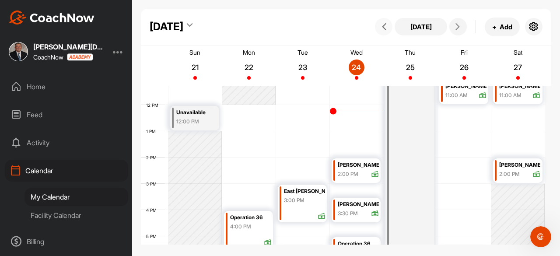
scroll to position [283, 0]
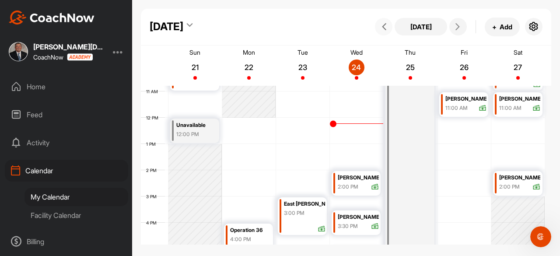
click at [378, 28] on button at bounding box center [384, 27] width 18 height 18
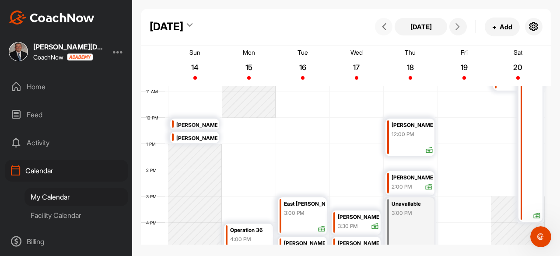
click at [383, 25] on icon at bounding box center [384, 26] width 7 height 7
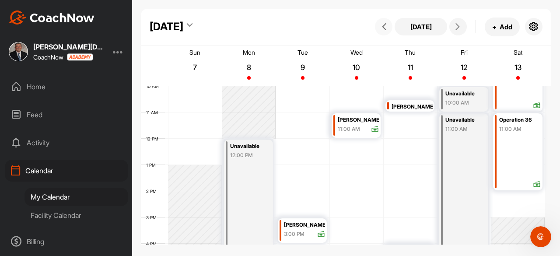
scroll to position [263, 0]
click at [381, 25] on icon at bounding box center [384, 26] width 7 height 7
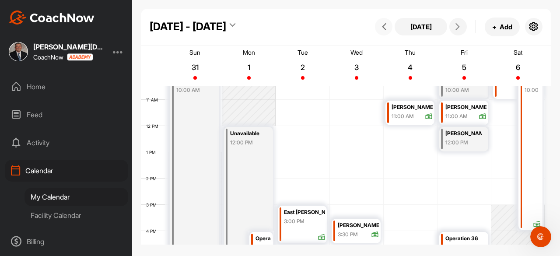
scroll to position [239, 0]
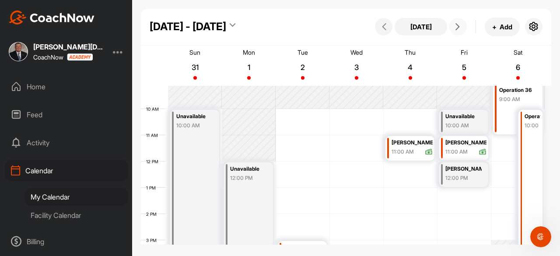
click at [455, 27] on icon at bounding box center [457, 26] width 7 height 7
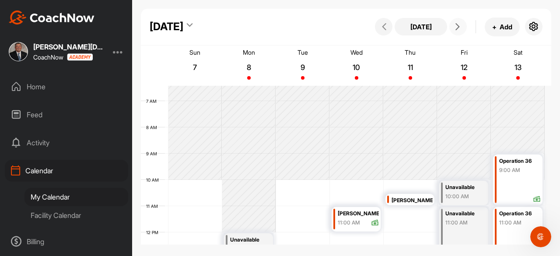
scroll to position [165, 0]
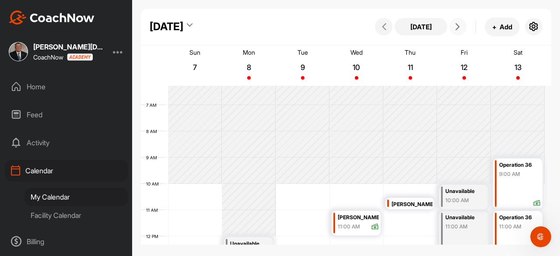
click at [458, 29] on icon at bounding box center [457, 26] width 7 height 7
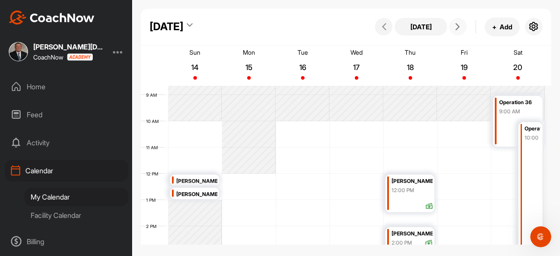
scroll to position [239, 0]
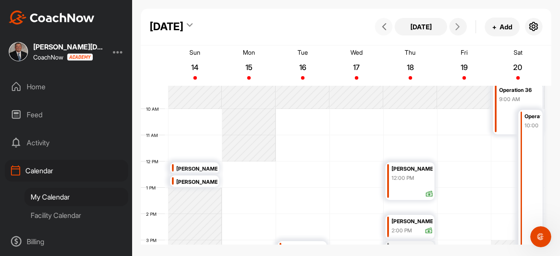
click at [382, 34] on button at bounding box center [384, 27] width 18 height 18
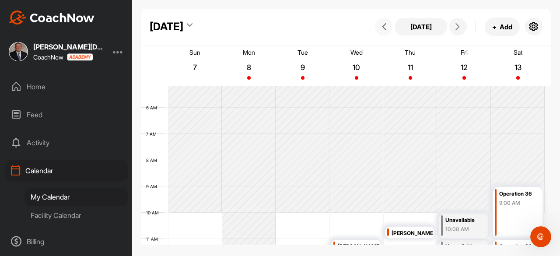
scroll to position [108, 0]
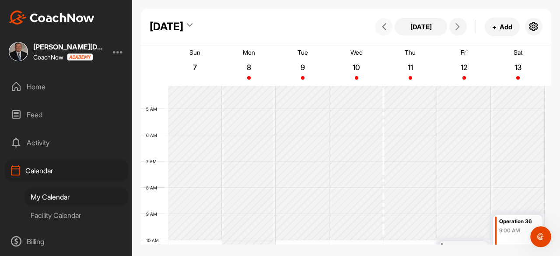
click at [384, 30] on button at bounding box center [384, 27] width 18 height 18
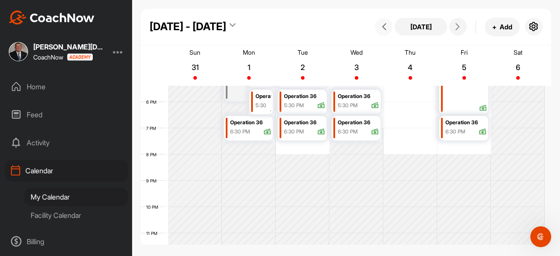
scroll to position [458, 0]
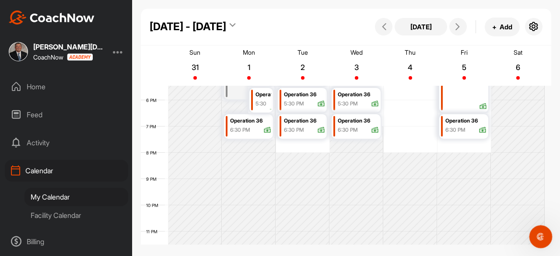
click at [535, 230] on div "Open Intercom Messenger" at bounding box center [539, 235] width 29 height 29
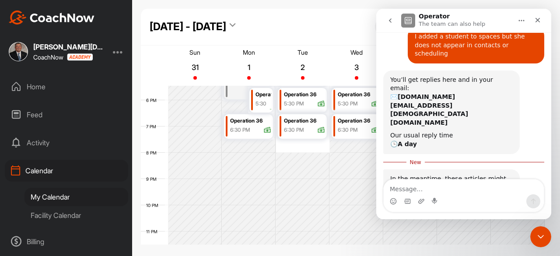
scroll to position [0, 0]
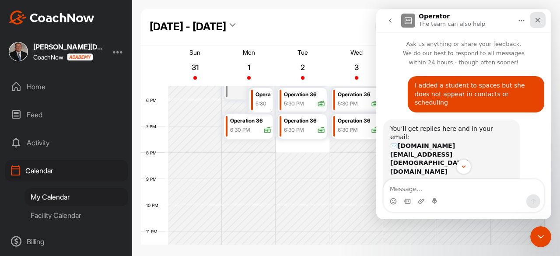
click at [538, 19] on icon "Close" at bounding box center [537, 20] width 7 height 7
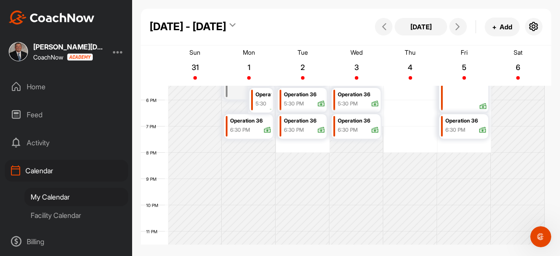
click at [43, 82] on div "Home" at bounding box center [66, 87] width 123 height 22
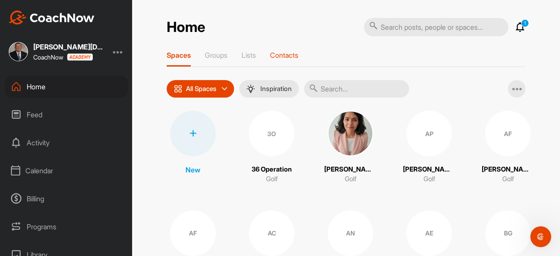
click at [281, 53] on p "Contacts" at bounding box center [284, 55] width 28 height 9
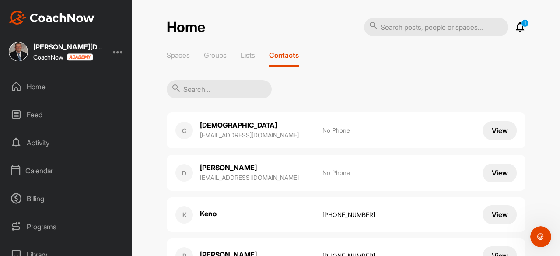
click at [214, 88] on input "text" at bounding box center [219, 89] width 105 height 18
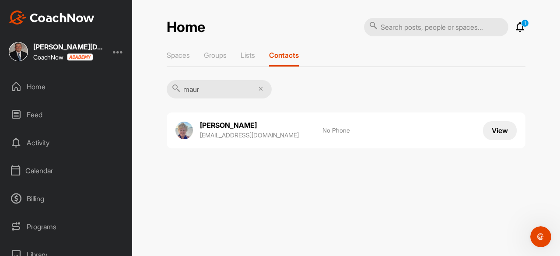
type input "maur"
click at [372, 90] on div "Spaces Groups Lists Contacts maur [PERSON_NAME] [EMAIL_ADDRESS][DOMAIN_NAME] No…" at bounding box center [346, 103] width 359 height 104
click at [40, 172] on div "Calendar" at bounding box center [66, 171] width 123 height 22
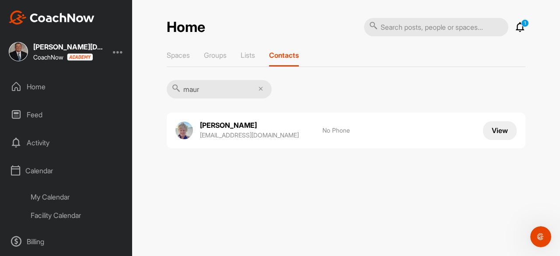
click at [62, 196] on div "My Calendar" at bounding box center [77, 197] width 104 height 18
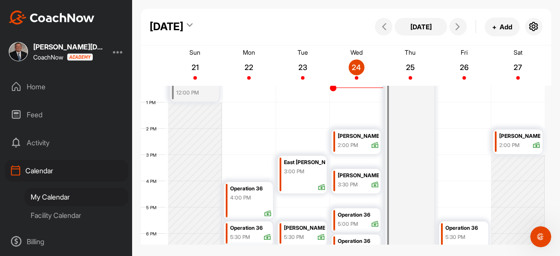
scroll to position [327, 0]
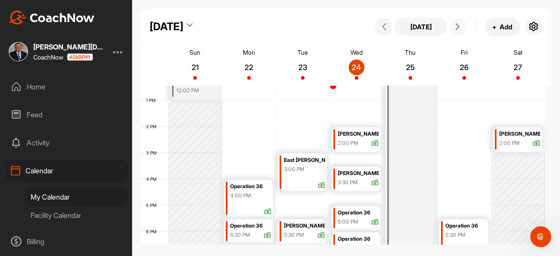
click at [460, 29] on icon at bounding box center [457, 26] width 7 height 7
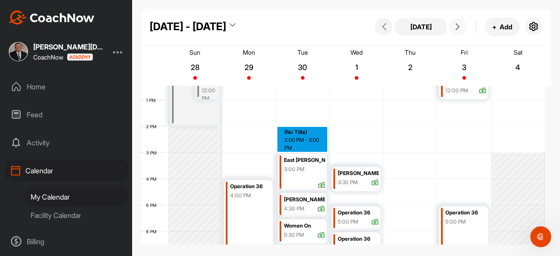
click at [302, 136] on div "12 AM 1 AM 2 AM 3 AM 4 AM 5 AM 6 AM 7 AM 8 AM 9 AM 10 AM 11 AM 12 PM 1 PM 2 PM …" at bounding box center [343, 74] width 404 height 630
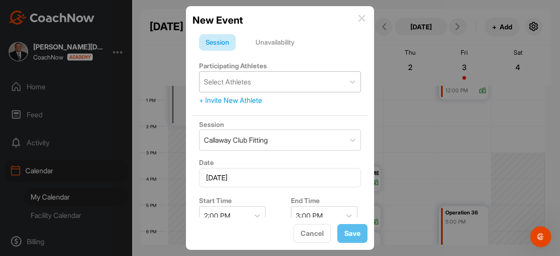
click at [277, 84] on div "Select Athletes" at bounding box center [272, 82] width 145 height 20
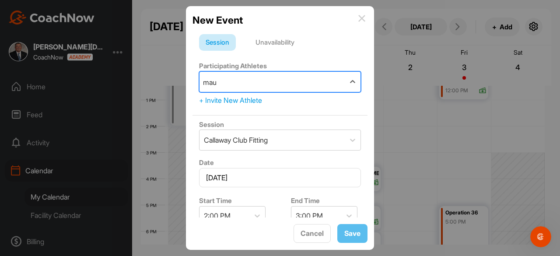
type input "maur"
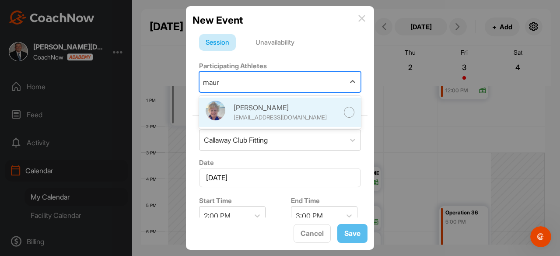
click at [344, 112] on div at bounding box center [349, 112] width 11 height 11
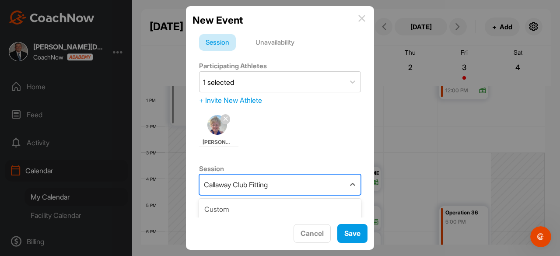
click at [294, 183] on div "Callaway Club Fitting" at bounding box center [272, 185] width 145 height 20
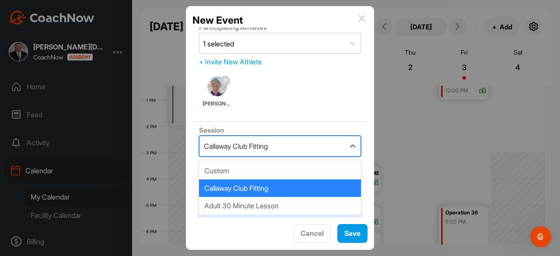
scroll to position [88, 0]
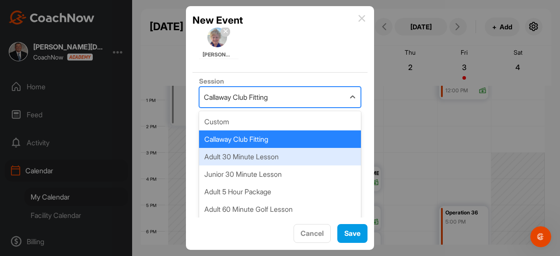
click at [260, 161] on div "Adult 30 Minute Lesson" at bounding box center [280, 157] width 162 height 18
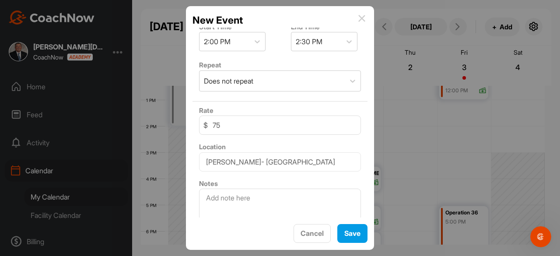
scroll to position [219, 0]
click at [226, 126] on input "75" at bounding box center [280, 124] width 162 height 19
type input "7"
click at [358, 233] on span "Save" at bounding box center [352, 233] width 16 height 9
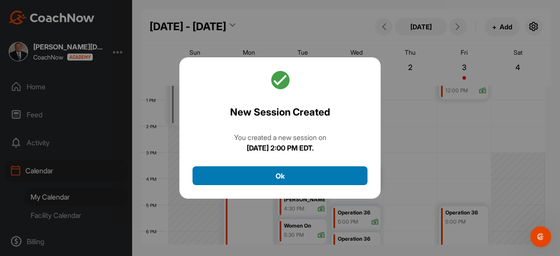
click at [277, 178] on button "Ok" at bounding box center [280, 175] width 175 height 19
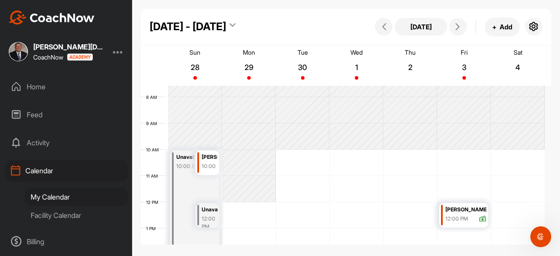
scroll to position [196, 0]
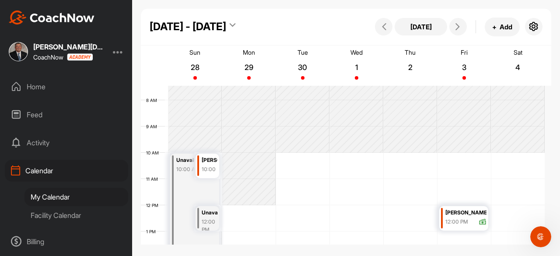
click at [213, 167] on div "10:00 AM" at bounding box center [209, 173] width 14 height 16
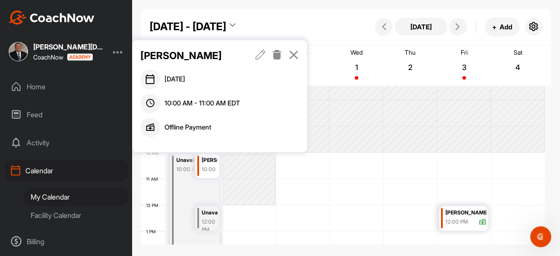
click at [294, 56] on icon at bounding box center [294, 55] width 10 height 10
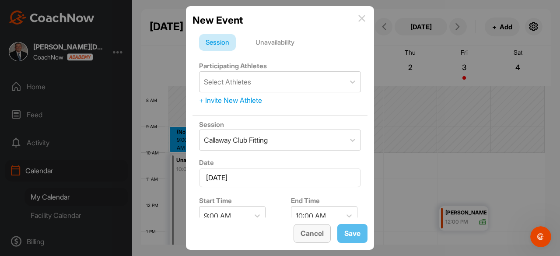
click at [314, 232] on span "Cancel" at bounding box center [312, 233] width 23 height 9
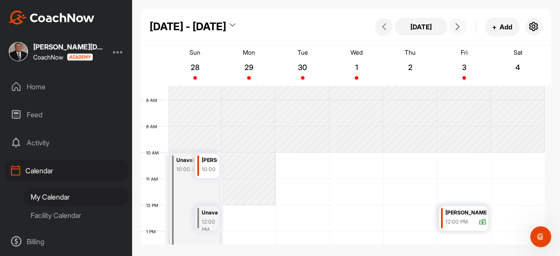
click at [458, 27] on icon at bounding box center [457, 26] width 7 height 7
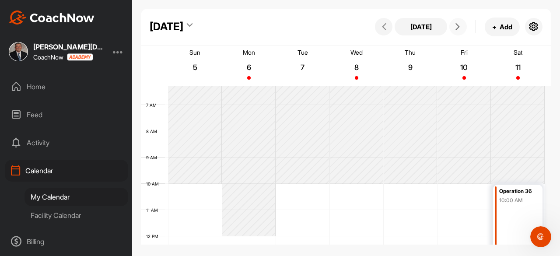
scroll to position [152, 0]
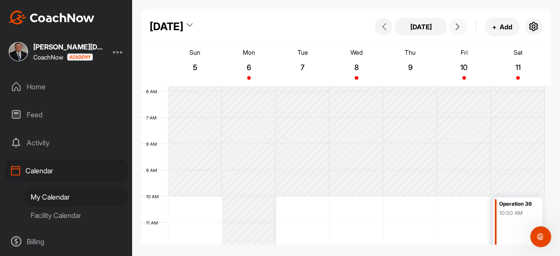
click at [462, 26] on span at bounding box center [458, 26] width 11 height 7
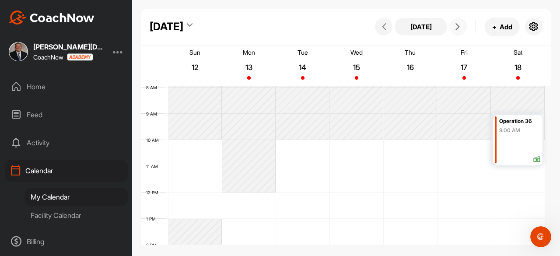
scroll to position [196, 0]
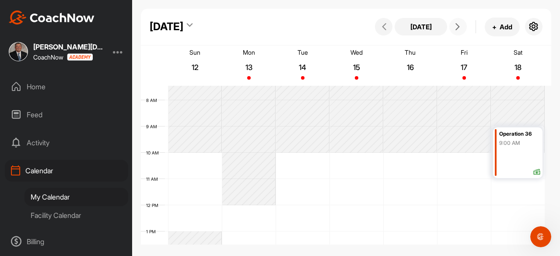
click at [456, 28] on icon at bounding box center [457, 26] width 7 height 7
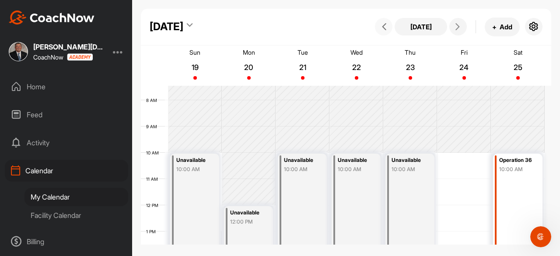
click at [385, 27] on icon at bounding box center [384, 26] width 7 height 7
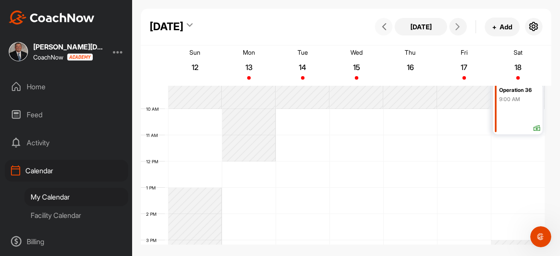
scroll to position [283, 0]
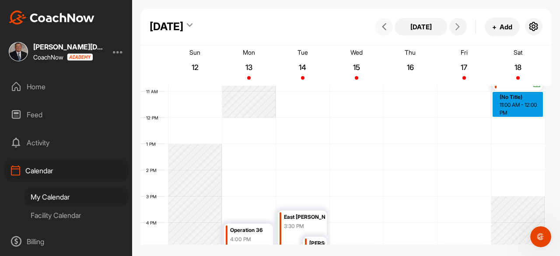
click at [523, 110] on div "12 AM 1 AM 2 AM 3 AM 4 AM 5 AM 6 AM 7 AM 8 AM 9 AM 10 AM 11 AM 12 PM 1 PM 2 PM …" at bounding box center [343, 118] width 404 height 630
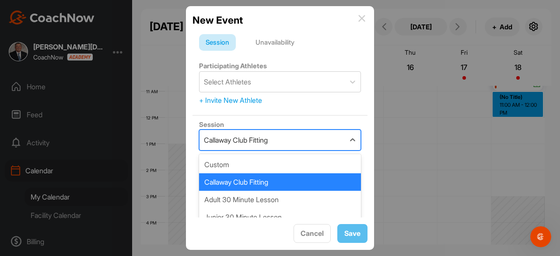
click at [282, 139] on div "Callaway Club Fitting" at bounding box center [272, 140] width 145 height 20
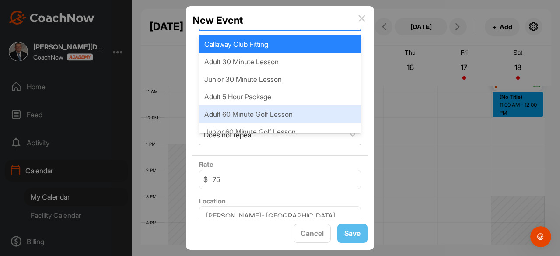
scroll to position [62, 0]
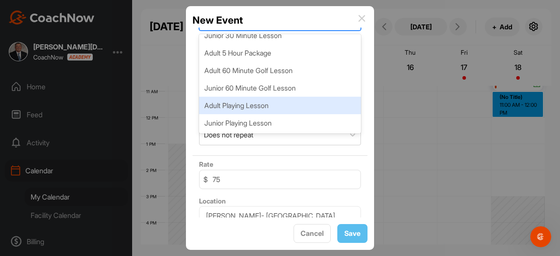
click at [276, 109] on div "Adult Playing Lesson" at bounding box center [280, 106] width 162 height 18
type input "225"
type input "[PERSON_NAME] Golf Course"
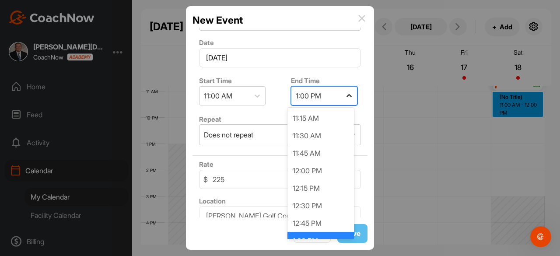
click at [347, 94] on icon at bounding box center [349, 95] width 9 height 9
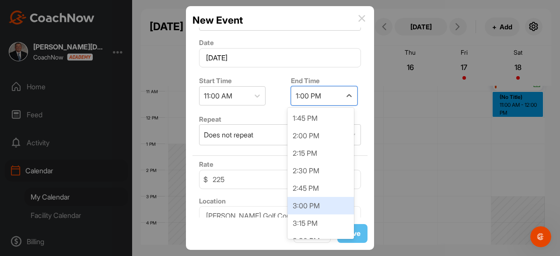
scroll to position [219, 0]
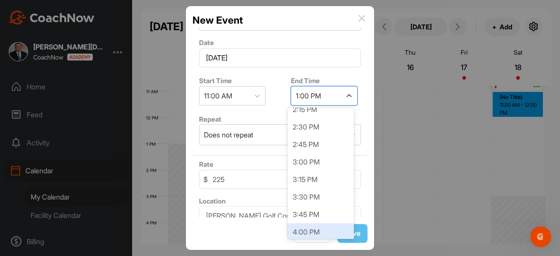
click at [310, 224] on div "4:00 PM" at bounding box center [321, 232] width 67 height 18
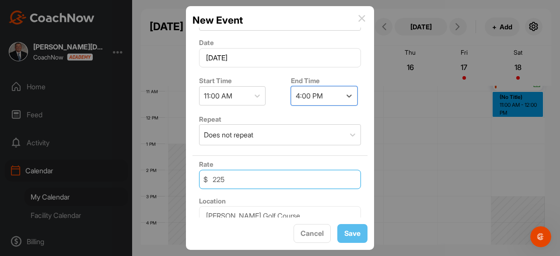
click at [234, 179] on input "225" at bounding box center [280, 179] width 162 height 19
drag, startPoint x: 234, startPoint y: 179, endPoint x: 217, endPoint y: 179, distance: 17.1
click at [217, 179] on input "225" at bounding box center [280, 179] width 162 height 19
click at [230, 176] on input "225" at bounding box center [280, 179] width 162 height 19
drag, startPoint x: 230, startPoint y: 176, endPoint x: 199, endPoint y: 183, distance: 32.4
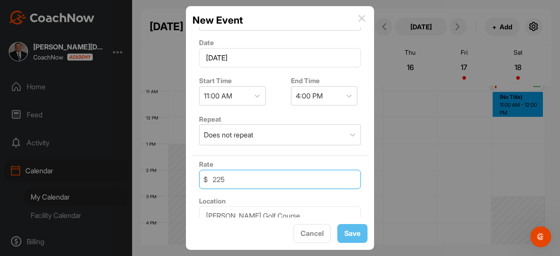
click at [199, 183] on div "Rate $ 225" at bounding box center [280, 174] width 175 height 37
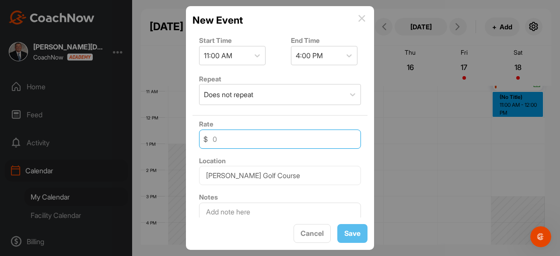
scroll to position [189, 0]
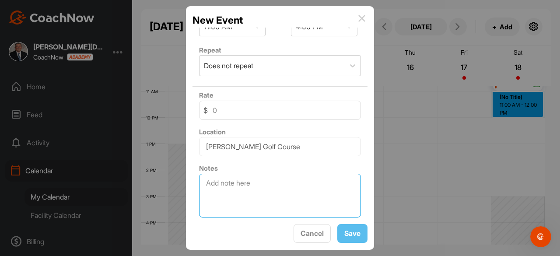
click at [242, 182] on textarea at bounding box center [280, 196] width 162 height 44
type textarea "Meck County [DATE]"
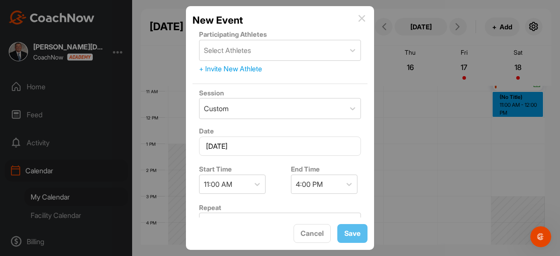
scroll to position [0, 0]
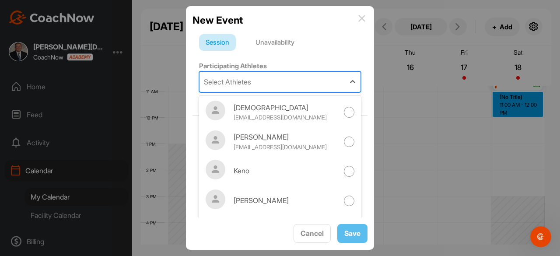
click at [253, 85] on div "Select Athletes" at bounding box center [272, 82] width 145 height 20
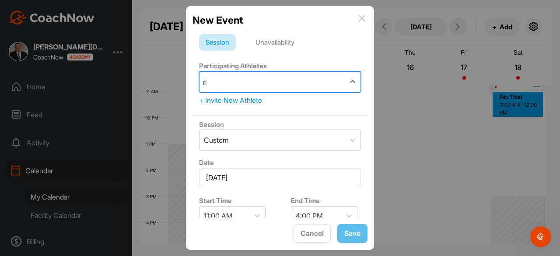
type input "r"
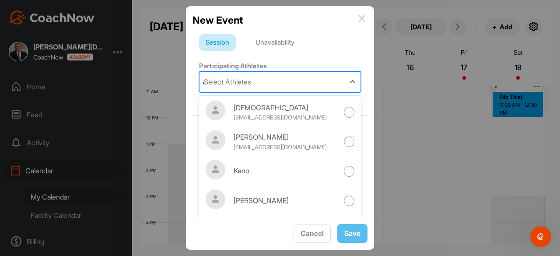
type input "op"
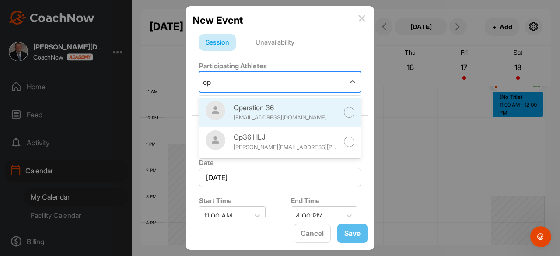
click at [345, 111] on div at bounding box center [349, 112] width 11 height 11
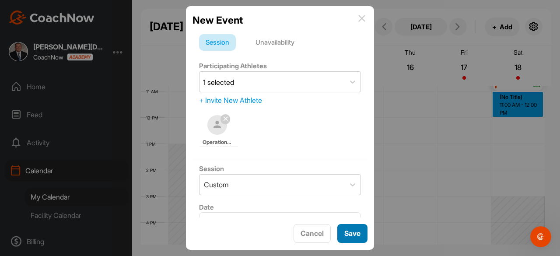
click at [353, 235] on span "Save" at bounding box center [352, 233] width 16 height 9
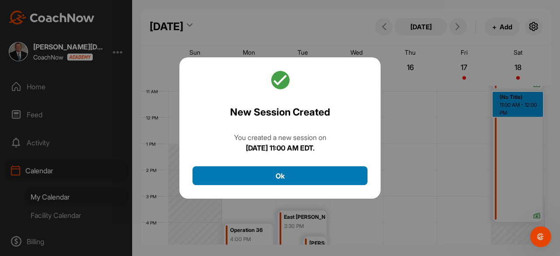
click at [286, 178] on button "Ok" at bounding box center [280, 175] width 175 height 19
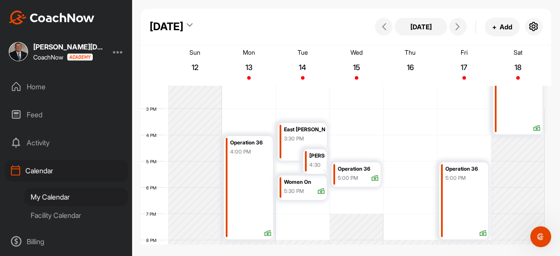
scroll to position [327, 0]
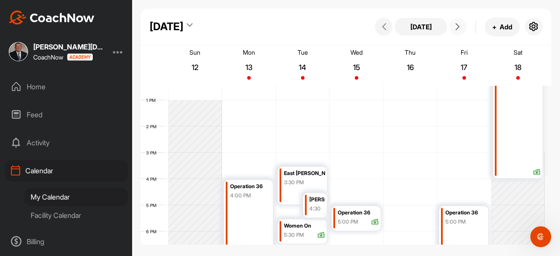
click at [457, 28] on icon at bounding box center [457, 26] width 7 height 7
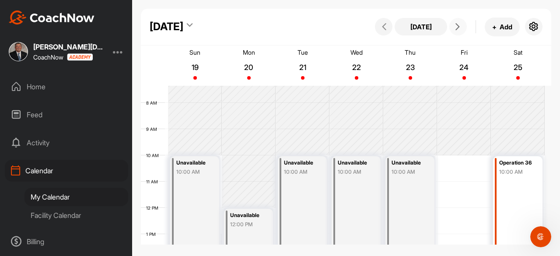
scroll to position [283, 0]
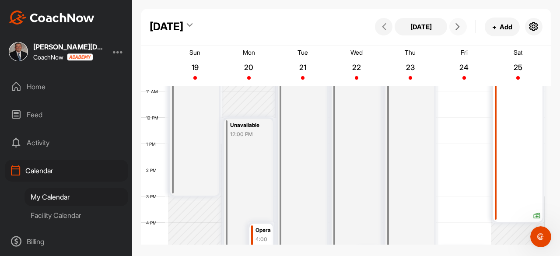
click at [458, 28] on icon at bounding box center [457, 26] width 7 height 7
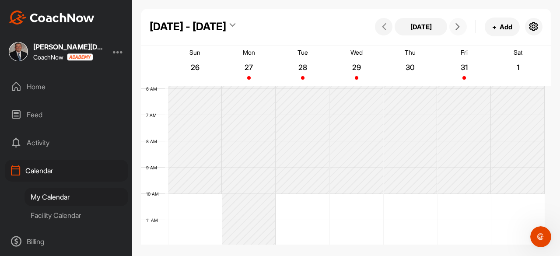
scroll to position [152, 0]
click at [382, 28] on icon at bounding box center [384, 26] width 7 height 7
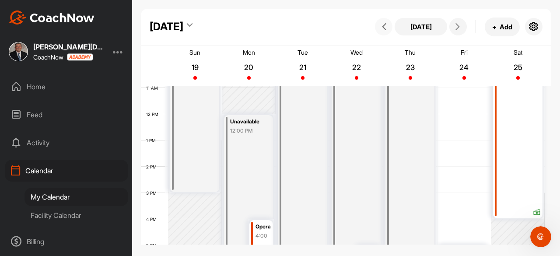
scroll to position [371, 0]
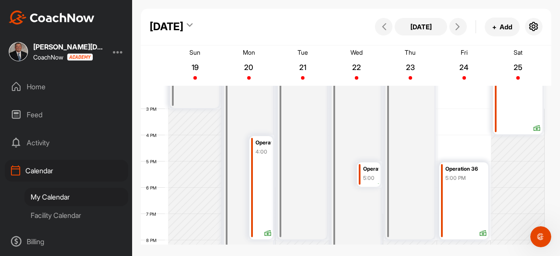
click at [55, 211] on div "Facility Calendar" at bounding box center [77, 215] width 104 height 18
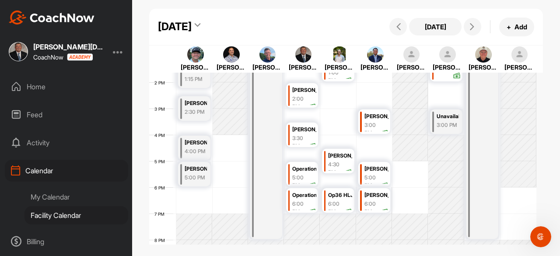
scroll to position [371, 0]
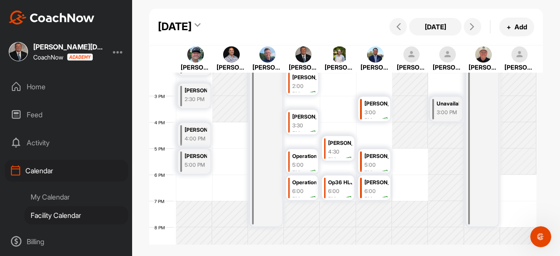
click at [61, 197] on div "My Calendar" at bounding box center [77, 197] width 104 height 18
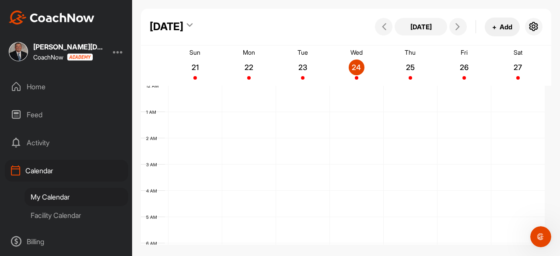
scroll to position [152, 0]
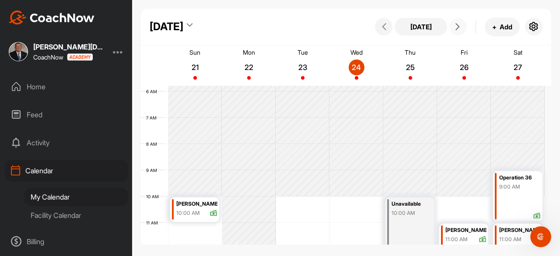
click at [462, 28] on span at bounding box center [458, 26] width 11 height 7
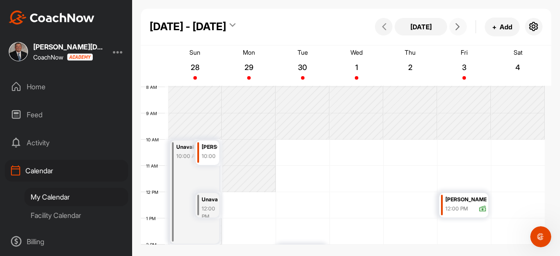
scroll to position [196, 0]
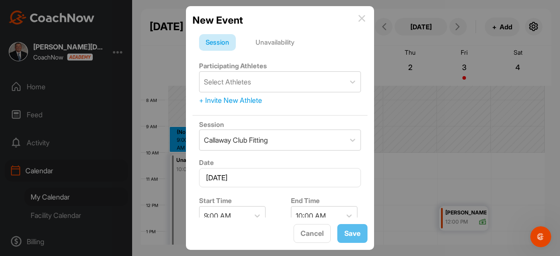
click at [363, 15] on img at bounding box center [361, 18] width 7 height 7
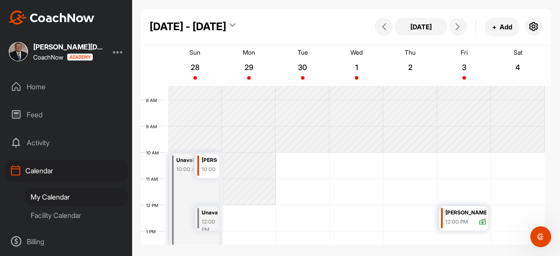
click at [35, 87] on div "Home" at bounding box center [66, 87] width 123 height 22
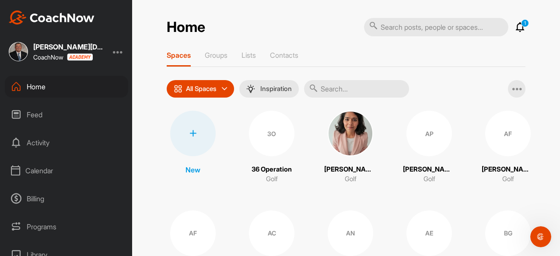
click at [517, 24] on icon at bounding box center [520, 27] width 11 height 11
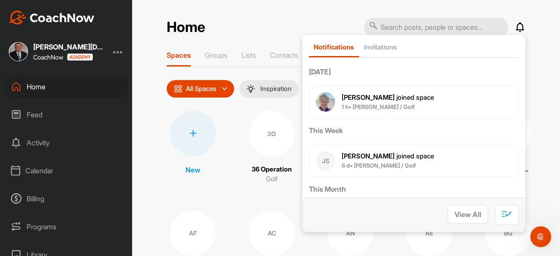
click at [543, 129] on div "Home Notifications Invitations [DATE] [PERSON_NAME] joined space 1 h • [PERSON_…" at bounding box center [346, 128] width 428 height 256
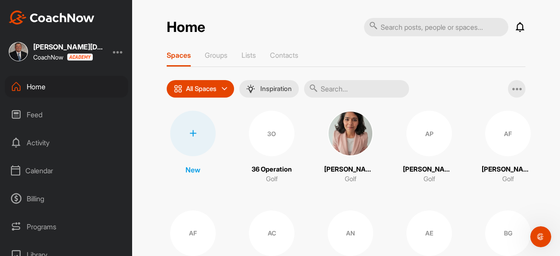
click at [41, 172] on div "Calendar" at bounding box center [66, 171] width 123 height 22
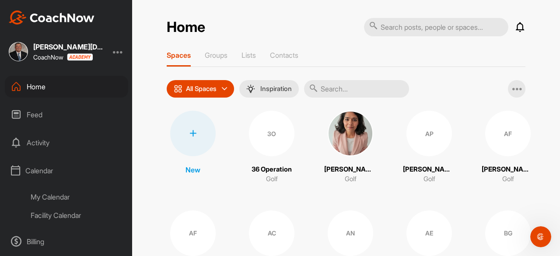
click at [48, 197] on div "My Calendar" at bounding box center [77, 197] width 104 height 18
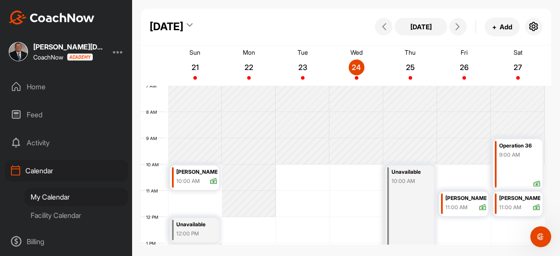
scroll to position [196, 0]
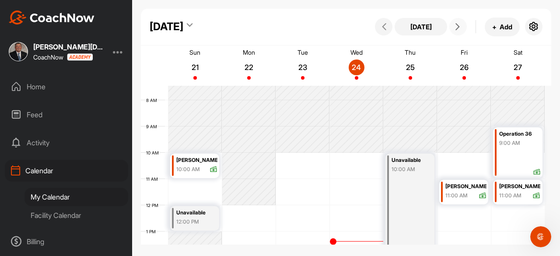
click at [461, 27] on span at bounding box center [458, 26] width 11 height 7
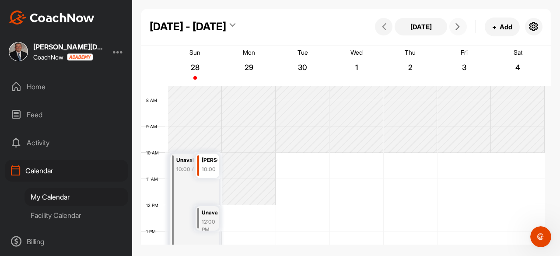
scroll to position [152, 0]
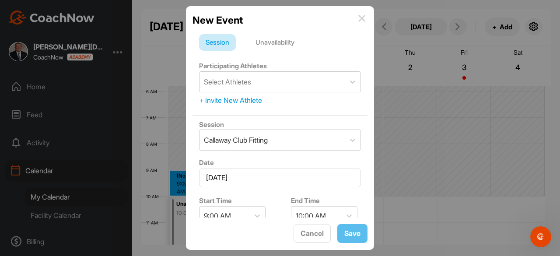
click at [238, 99] on div "+ Invite New Athlete" at bounding box center [280, 100] width 162 height 11
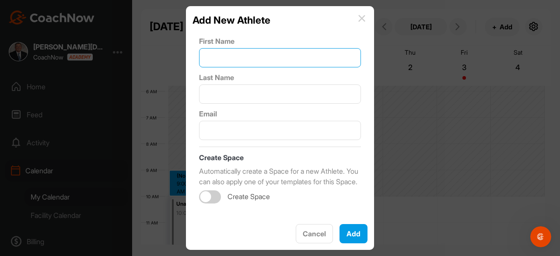
click at [235, 59] on input "text" at bounding box center [280, 57] width 162 height 19
type input "[PERSON_NAME]"
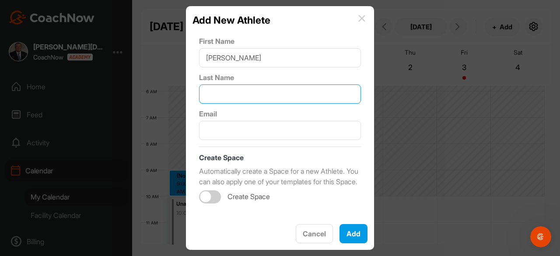
click at [222, 96] on input "text" at bounding box center [280, 93] width 162 height 19
type input "[PERSON_NAME]"
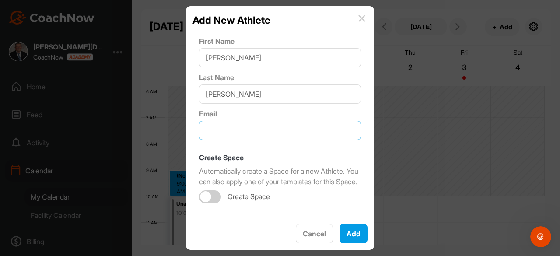
click at [231, 130] on input "text" at bounding box center [280, 130] width 162 height 19
click at [218, 204] on div at bounding box center [210, 196] width 22 height 13
type input "[EMAIL_ADDRESS][DOMAIN_NAME]"
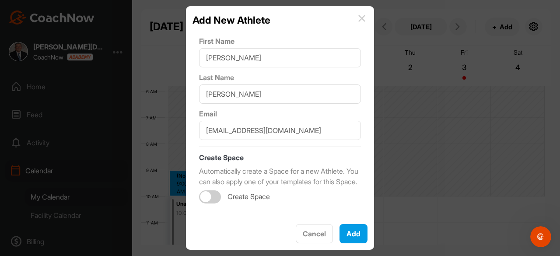
checkbox input "true"
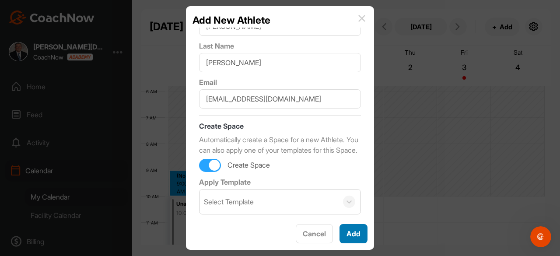
click at [360, 237] on button "Add" at bounding box center [354, 233] width 28 height 19
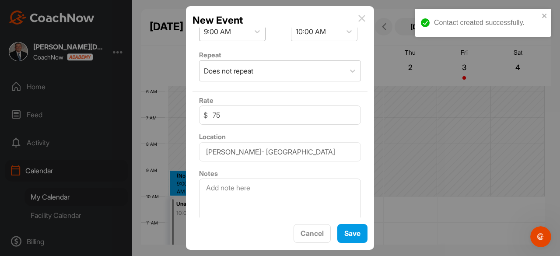
scroll to position [234, 0]
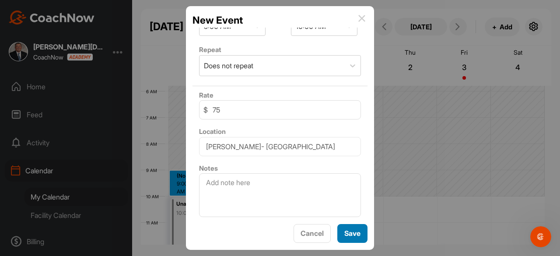
click at [351, 233] on span "Save" at bounding box center [352, 233] width 16 height 9
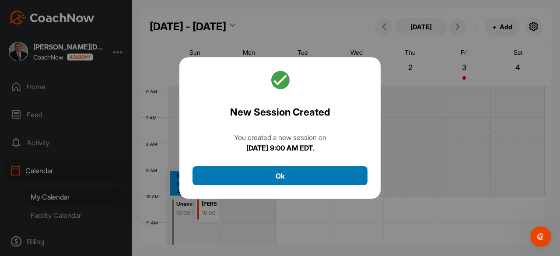
click at [277, 179] on button "Ok" at bounding box center [280, 175] width 175 height 19
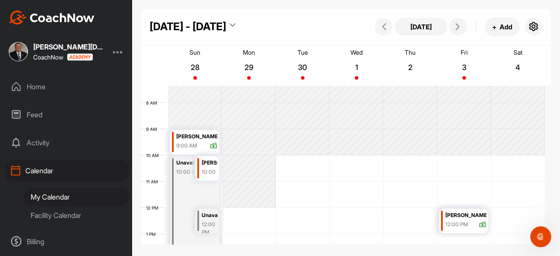
scroll to position [21, 0]
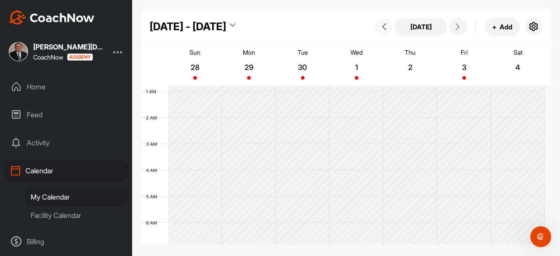
click at [388, 24] on icon at bounding box center [384, 26] width 7 height 7
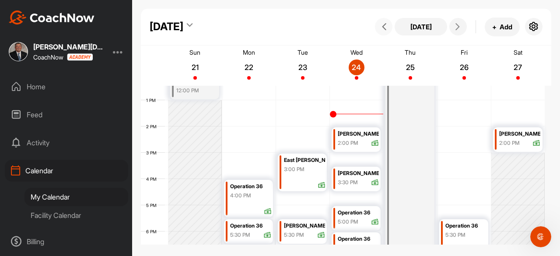
scroll to position [239, 0]
